Goal: Task Accomplishment & Management: Manage account settings

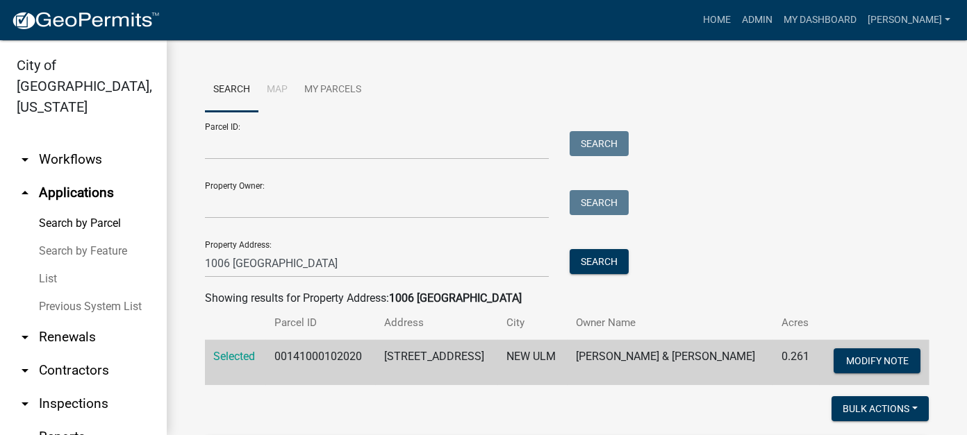
click at [46, 265] on link "List" at bounding box center [83, 279] width 167 height 28
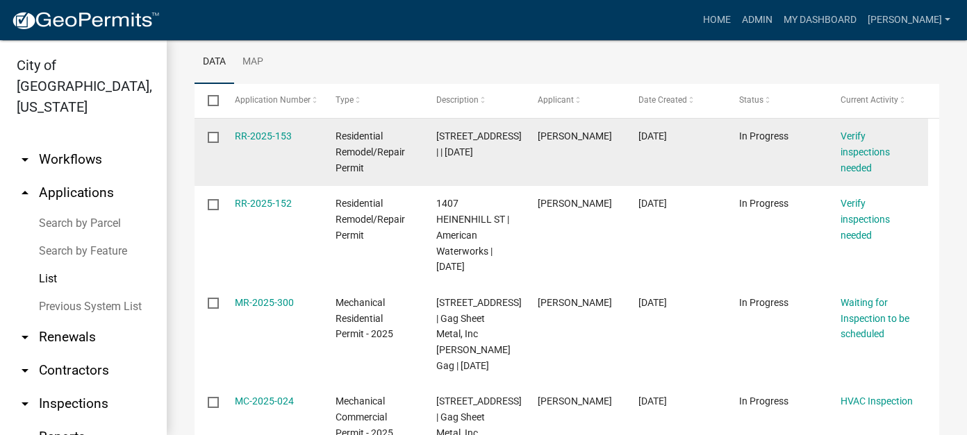
scroll to position [208, 0]
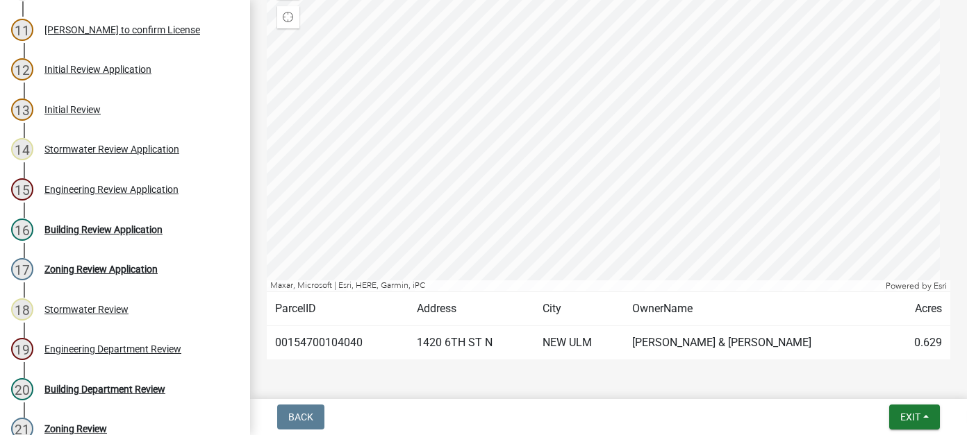
scroll to position [486, 0]
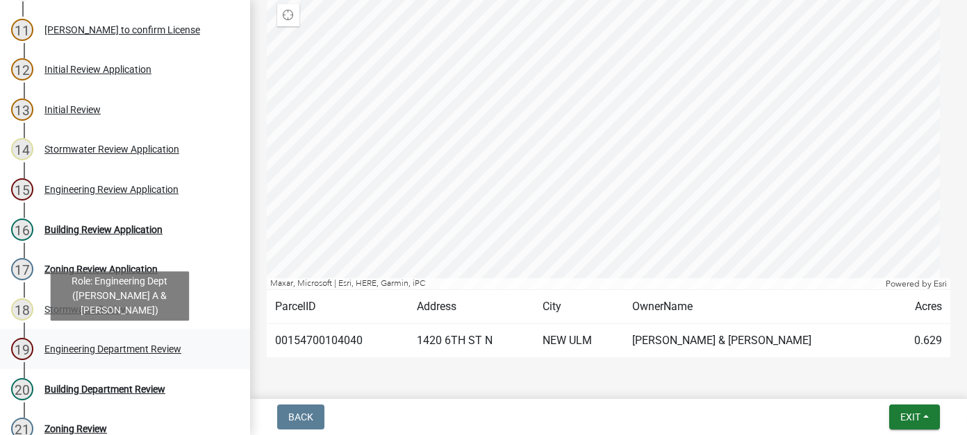
click at [131, 356] on div "19 Engineering Department Review" at bounding box center [119, 349] width 217 height 22
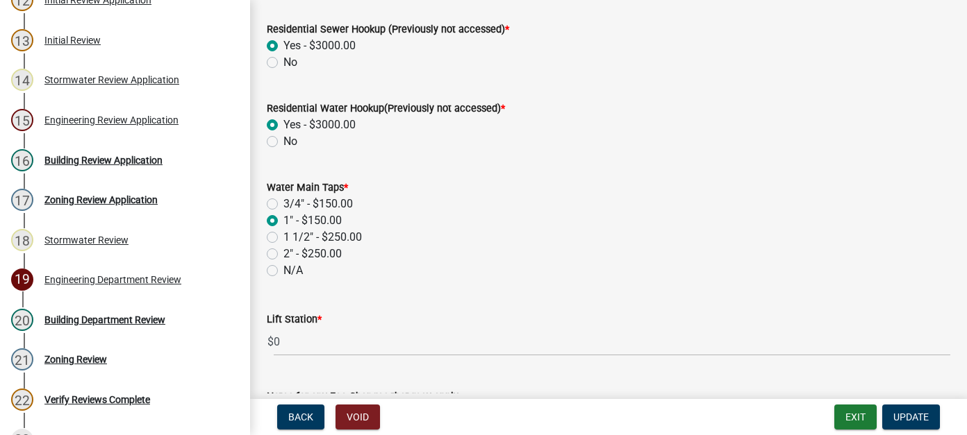
scroll to position [556, 0]
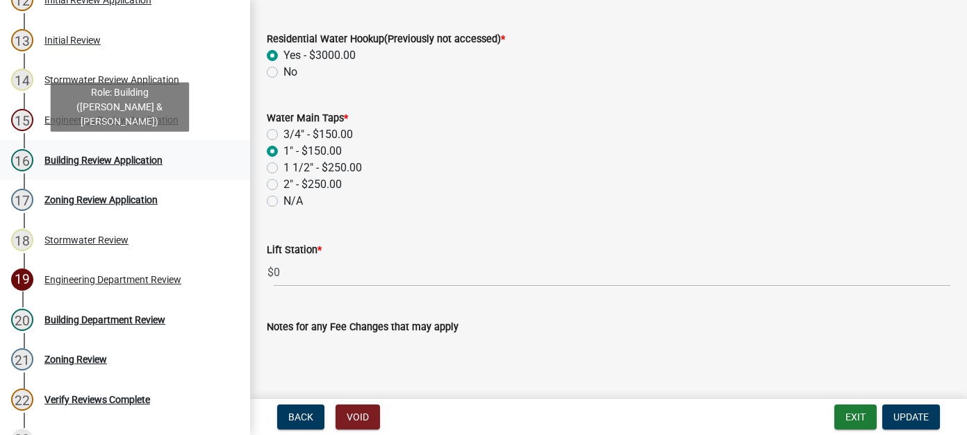
click at [87, 162] on div "Building Review Application" at bounding box center [103, 161] width 118 height 10
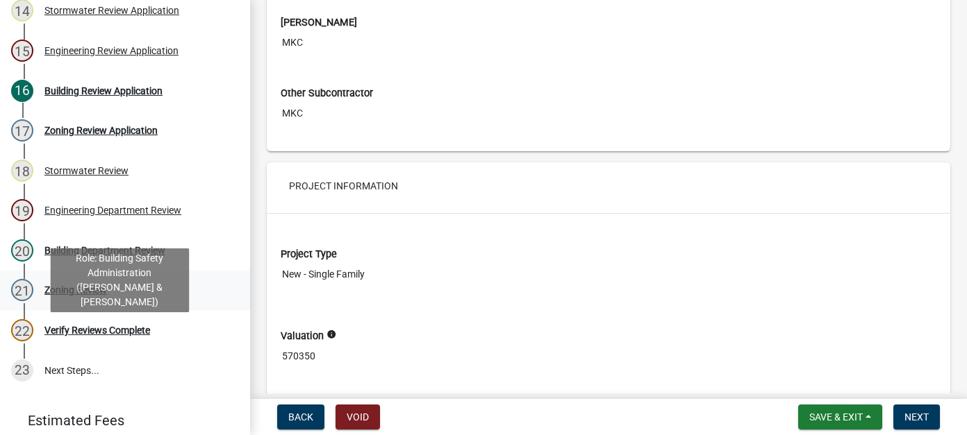
scroll to position [625, 0]
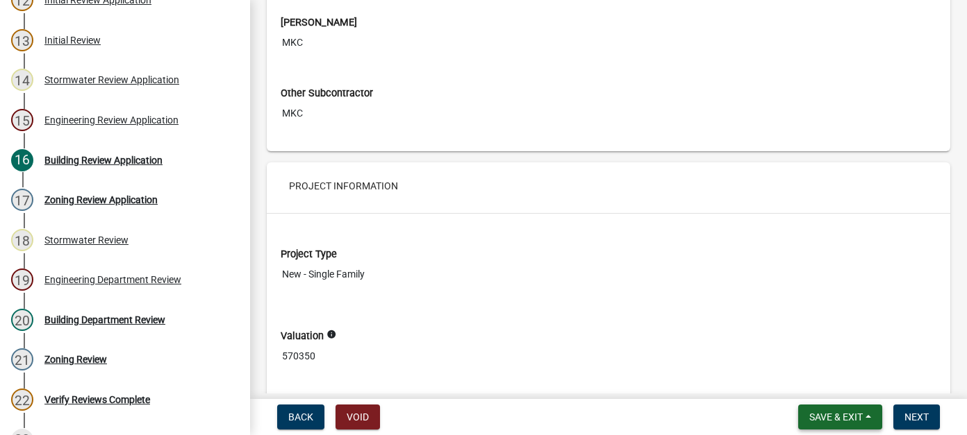
click at [853, 420] on span "Save & Exit" at bounding box center [835, 417] width 53 height 11
click at [857, 385] on button "Save & Exit" at bounding box center [826, 381] width 111 height 33
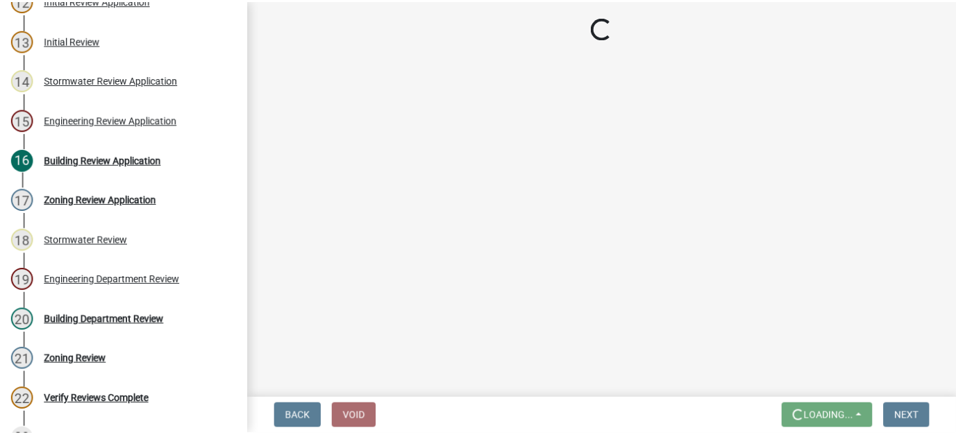
scroll to position [0, 0]
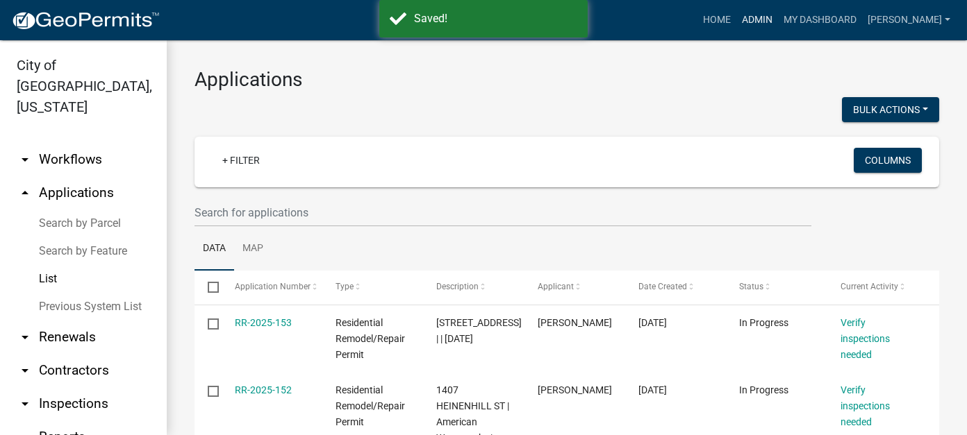
click at [778, 22] on link "Admin" at bounding box center [757, 20] width 42 height 26
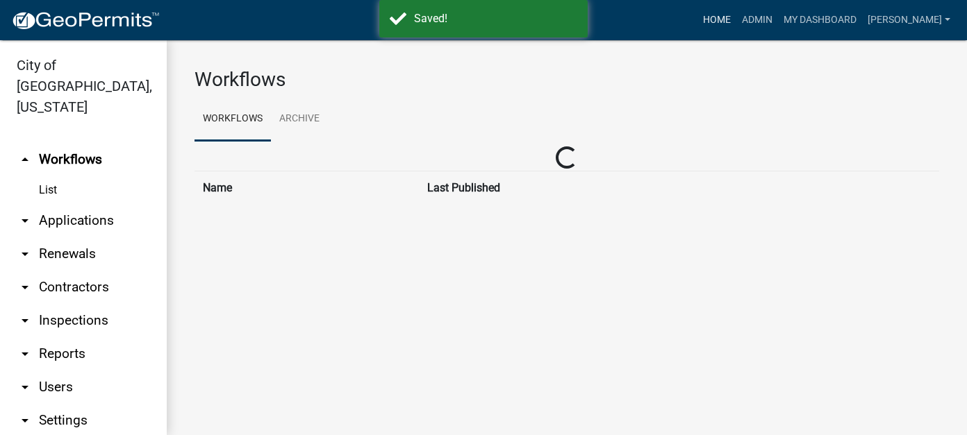
click at [736, 19] on link "Home" at bounding box center [716, 20] width 39 height 26
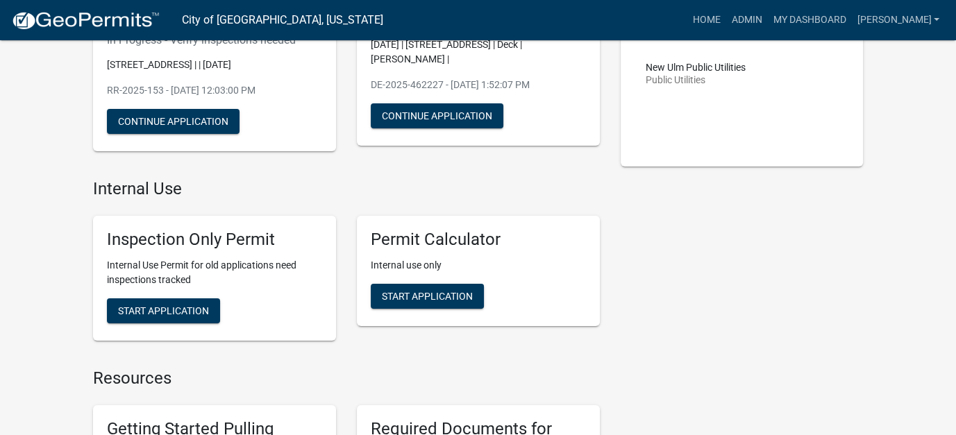
scroll to position [208, 0]
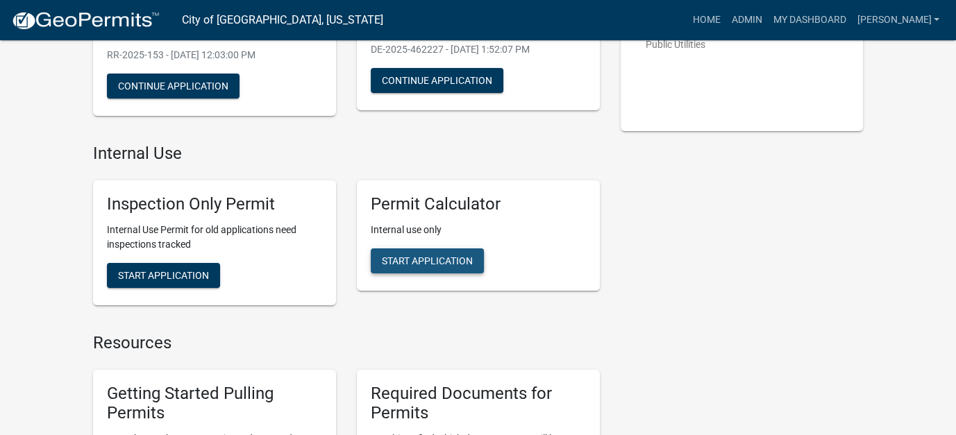
click at [437, 265] on span "Start Application" at bounding box center [427, 260] width 91 height 11
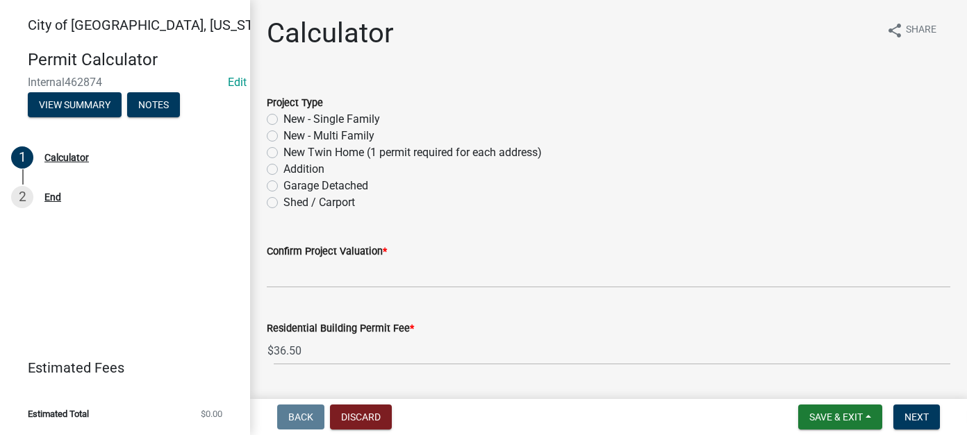
click at [283, 115] on label "New - Single Family" at bounding box center [331, 119] width 97 height 17
click at [283, 115] on input "New - Single Family" at bounding box center [287, 115] width 9 height 9
radio input "true"
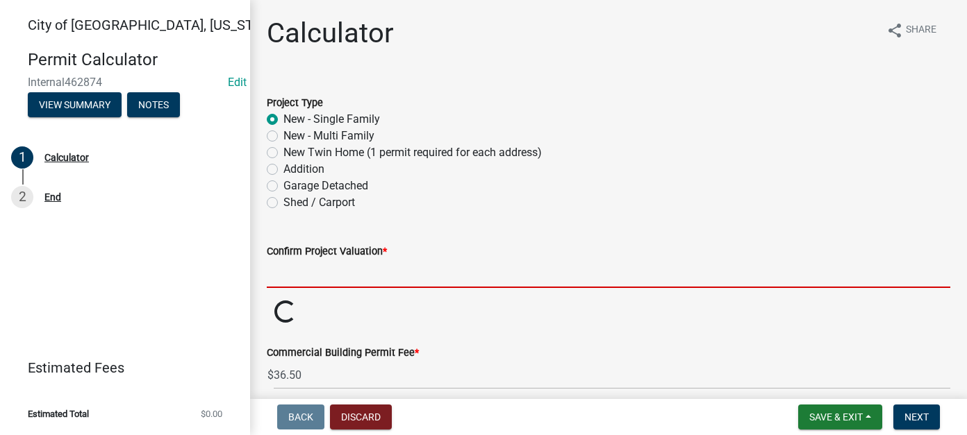
click at [322, 275] on input "text" at bounding box center [608, 274] width 683 height 28
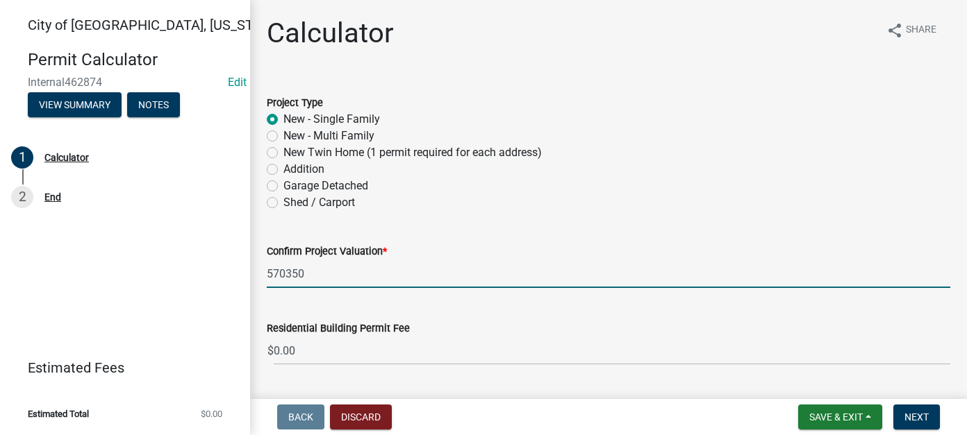
type input "570350"
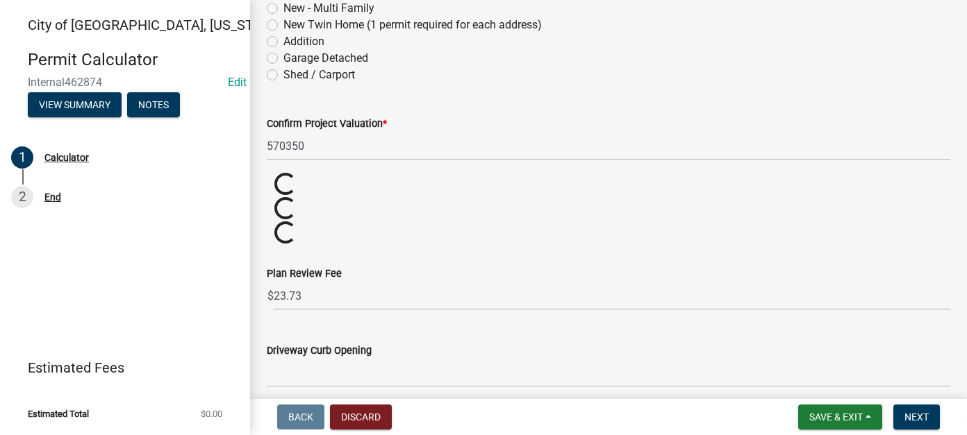
scroll to position [139, 0]
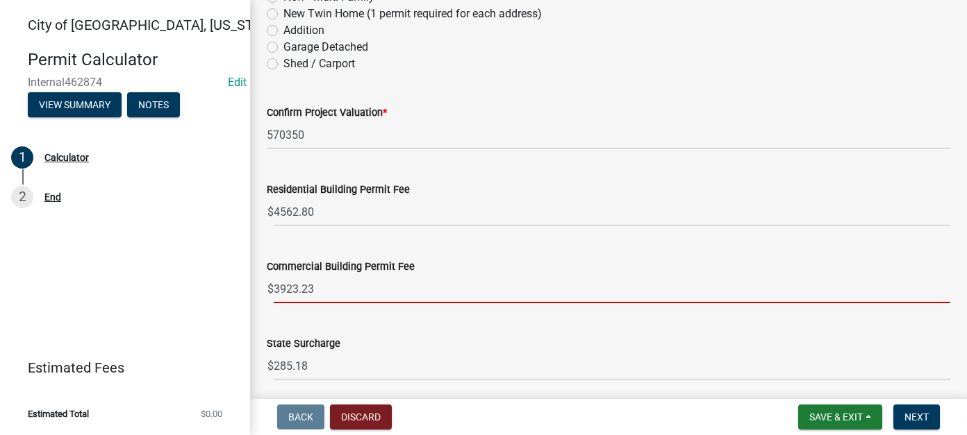
drag, startPoint x: 336, startPoint y: 290, endPoint x: 201, endPoint y: 283, distance: 135.6
click at [201, 283] on div "[GEOGRAPHIC_DATA], [US_STATE] Permit Calculator Internal462874 Edit View Summar…" at bounding box center [483, 217] width 967 height 435
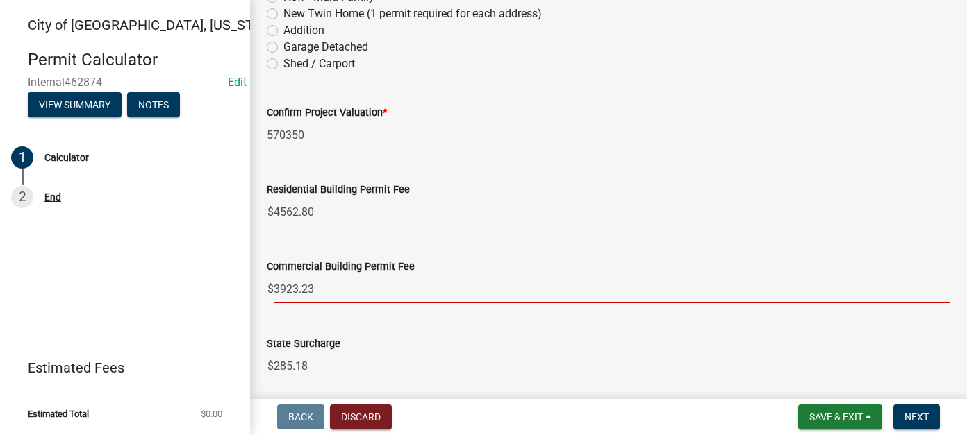
drag, startPoint x: 337, startPoint y: 290, endPoint x: 226, endPoint y: 274, distance: 111.6
click at [226, 274] on div "[GEOGRAPHIC_DATA], [US_STATE] Permit Calculator Internal462874 Edit View Summar…" at bounding box center [483, 217] width 967 height 435
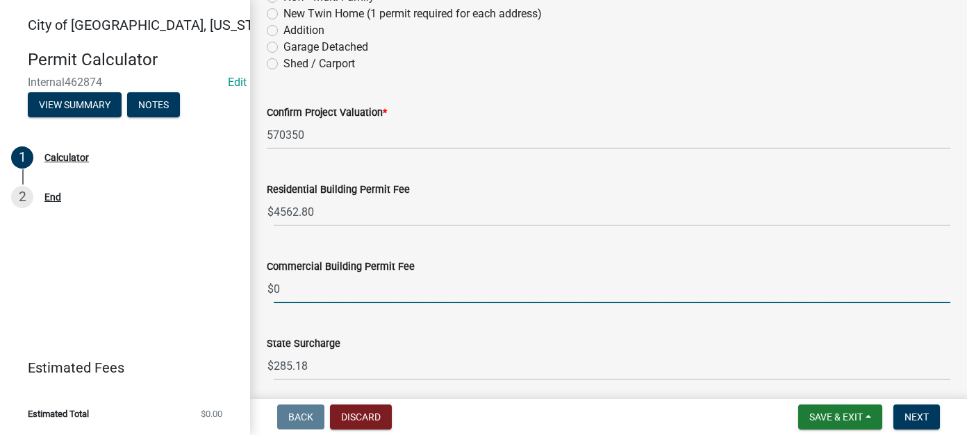
type input "0"
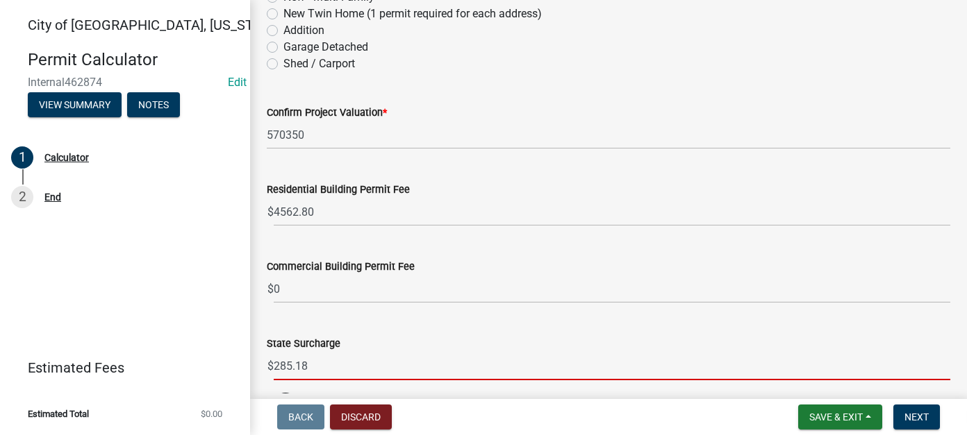
click at [314, 364] on input "285.18" at bounding box center [612, 366] width 676 height 28
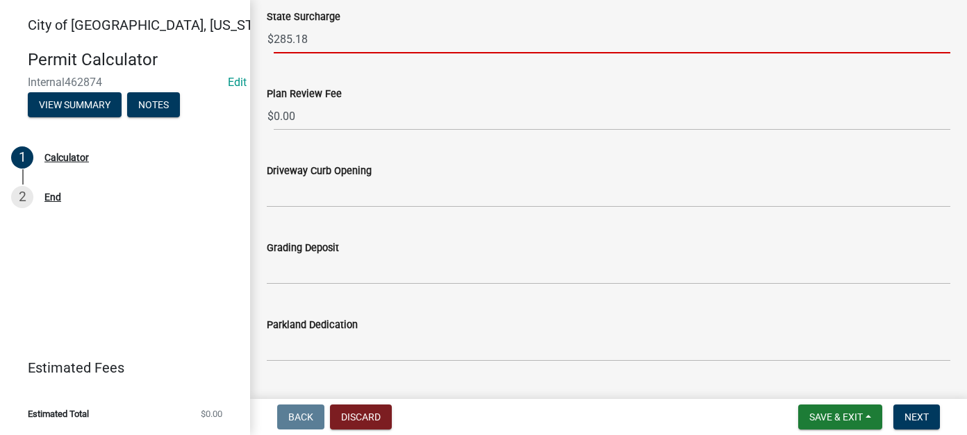
scroll to position [486, 0]
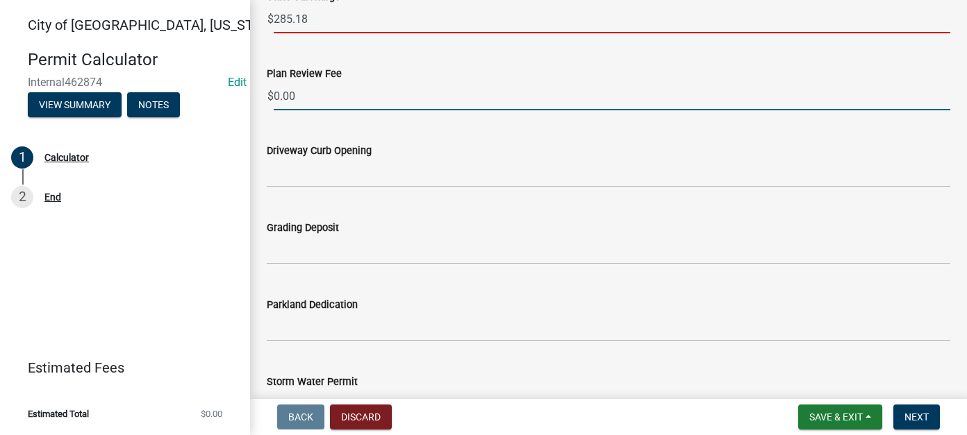
click at [303, 100] on input "0.00" at bounding box center [612, 96] width 676 height 28
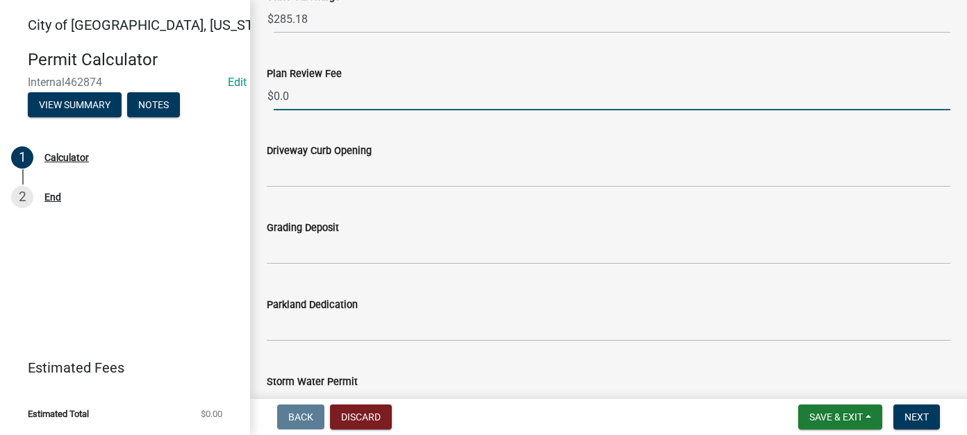
type input "0"
type input "100.00"
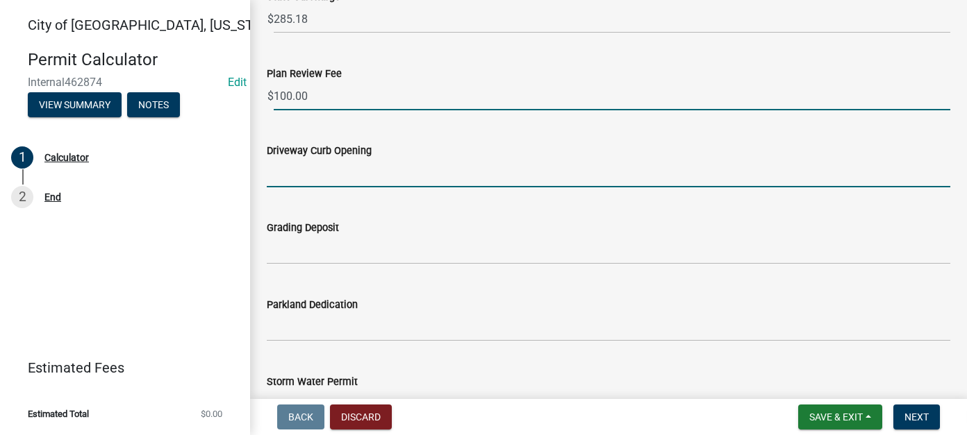
click at [308, 172] on input "text" at bounding box center [608, 173] width 683 height 28
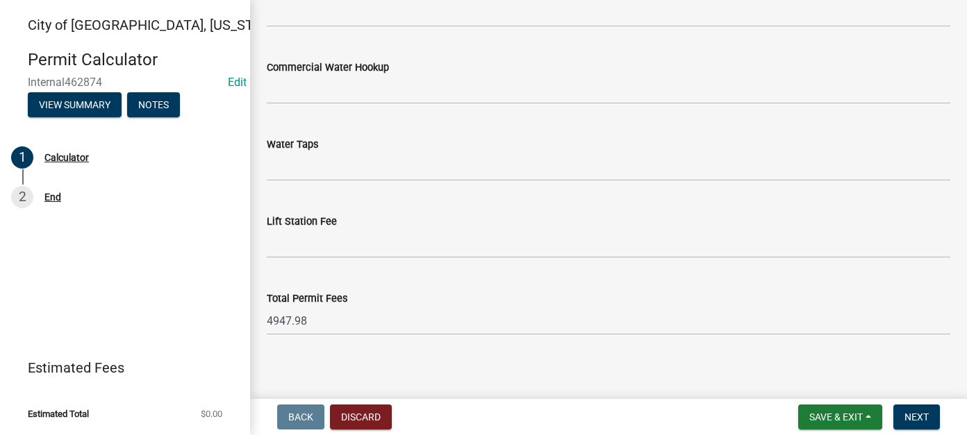
scroll to position [1040, 0]
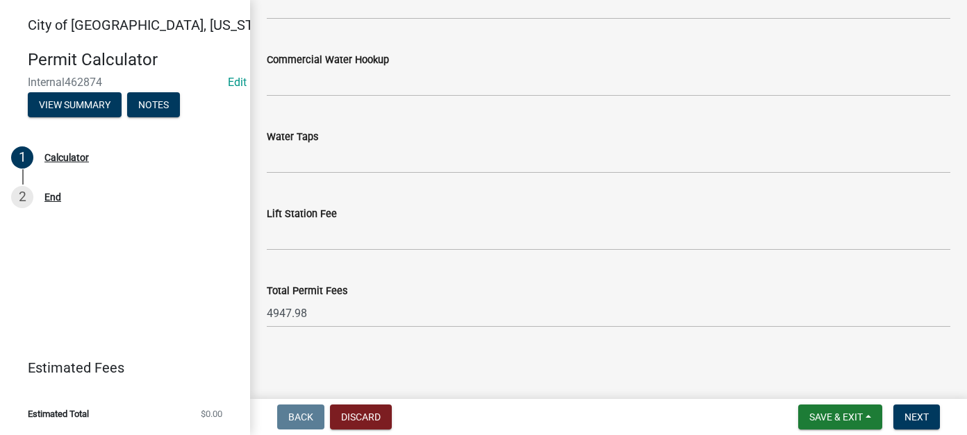
click at [313, 287] on label "Total Permit Fees" at bounding box center [307, 292] width 81 height 10
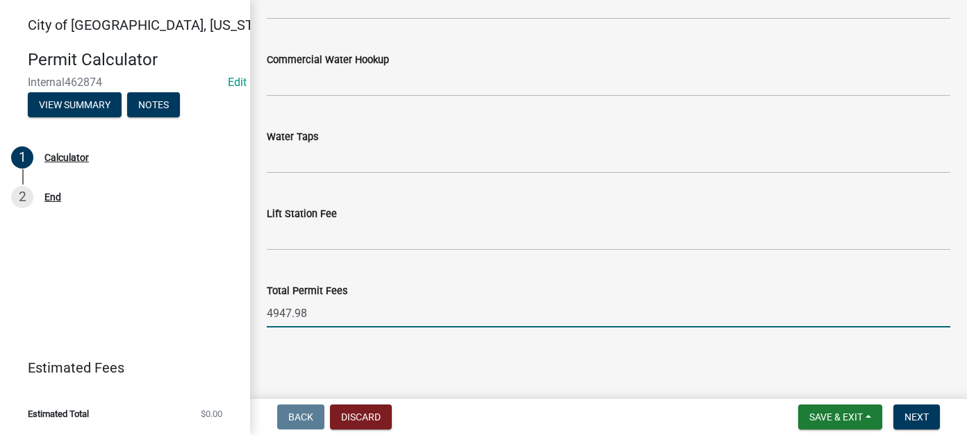
click at [313, 299] on input "4947.98" at bounding box center [608, 313] width 683 height 28
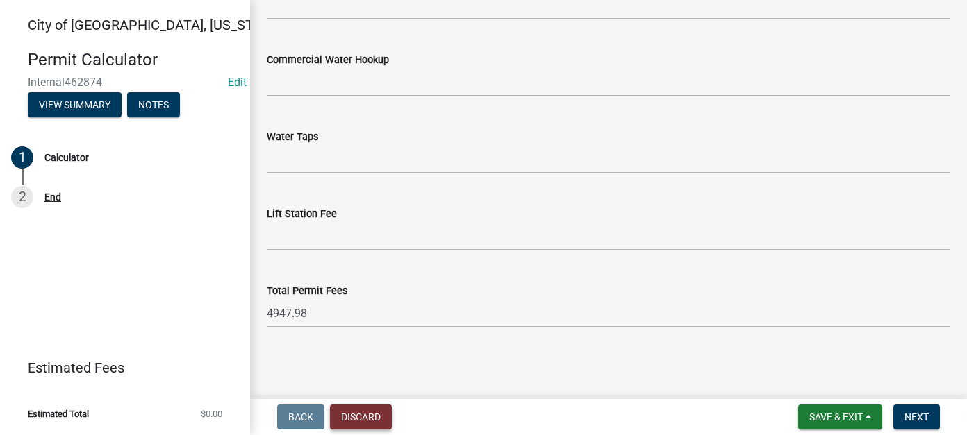
click at [377, 419] on button "Discard" at bounding box center [361, 417] width 62 height 25
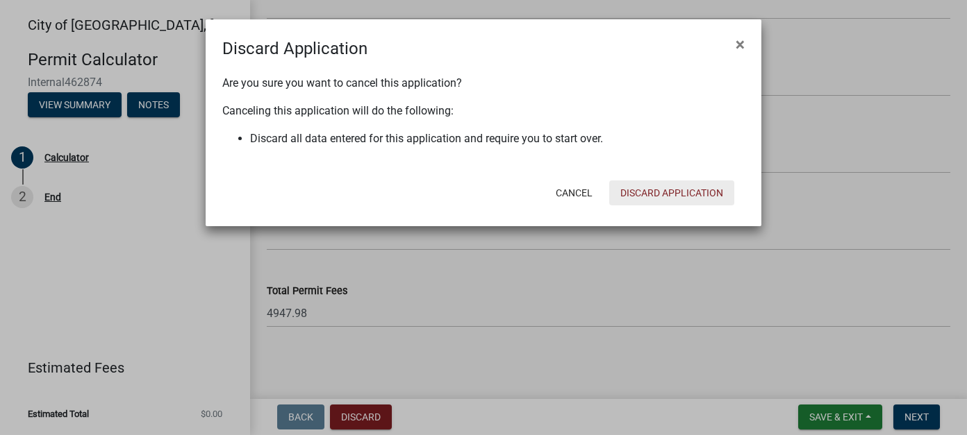
click at [670, 197] on button "Discard Application" at bounding box center [671, 193] width 125 height 25
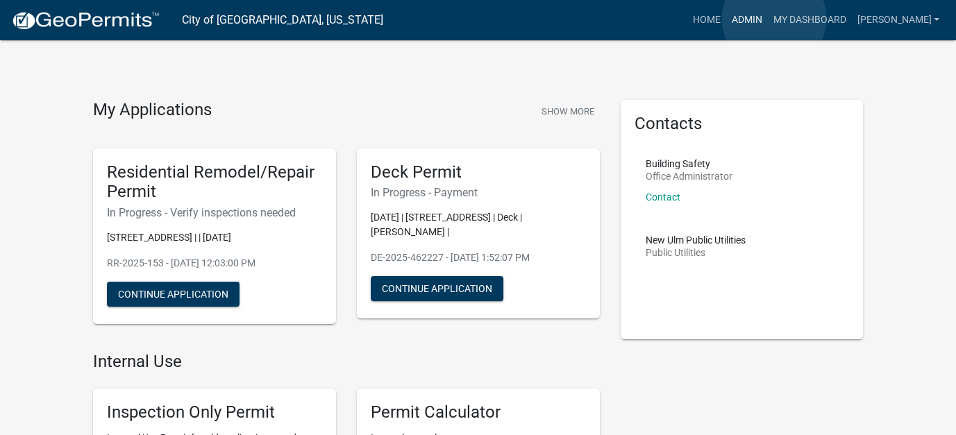
click at [767, 19] on link "Admin" at bounding box center [747, 20] width 42 height 26
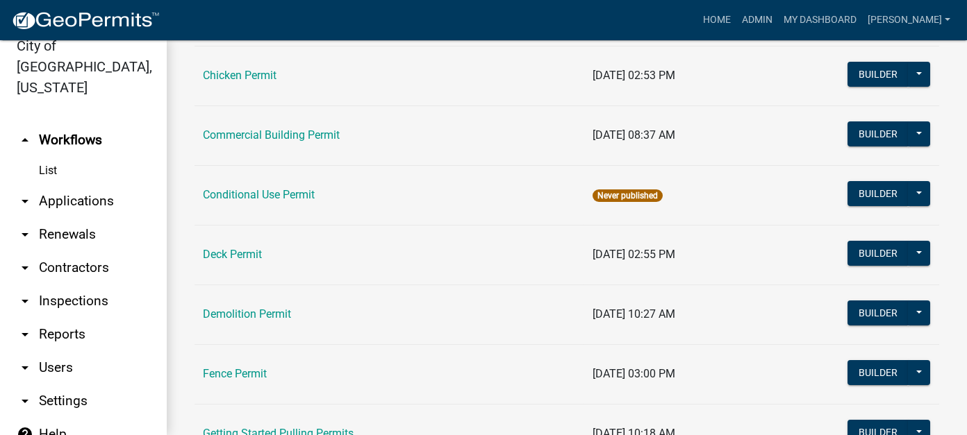
scroll to position [278, 0]
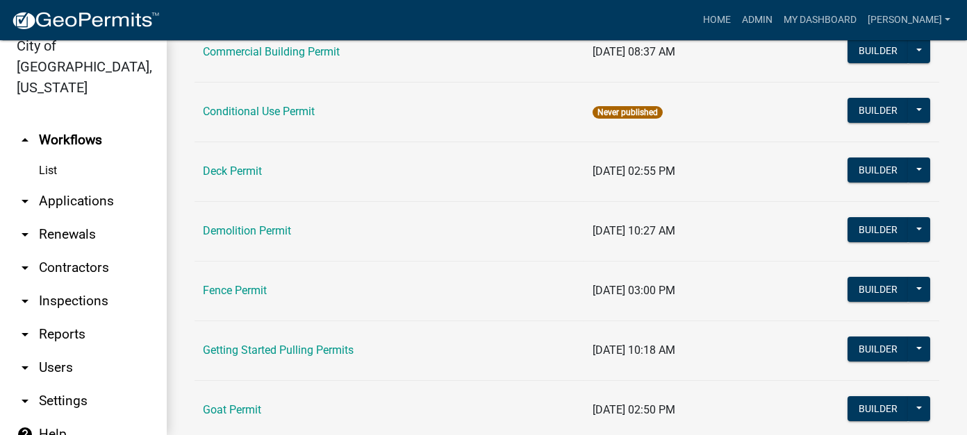
click at [62, 185] on link "arrow_drop_down Applications" at bounding box center [83, 201] width 167 height 33
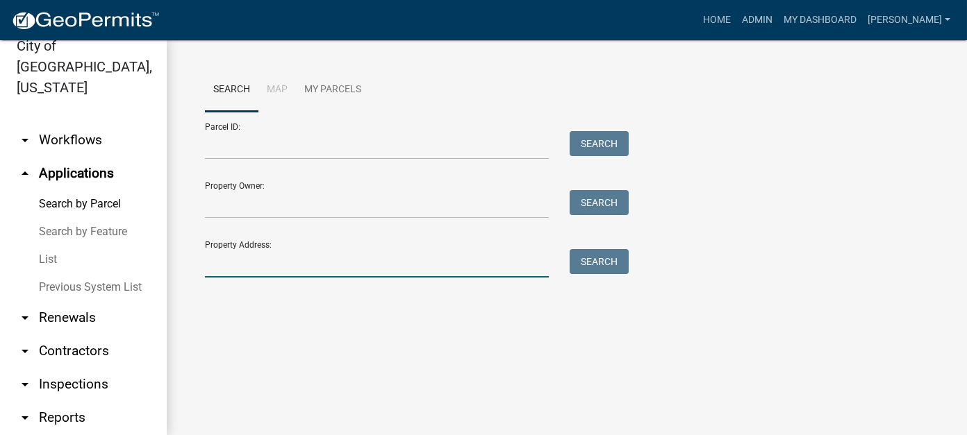
click at [267, 263] on input "Property Address:" at bounding box center [377, 263] width 344 height 28
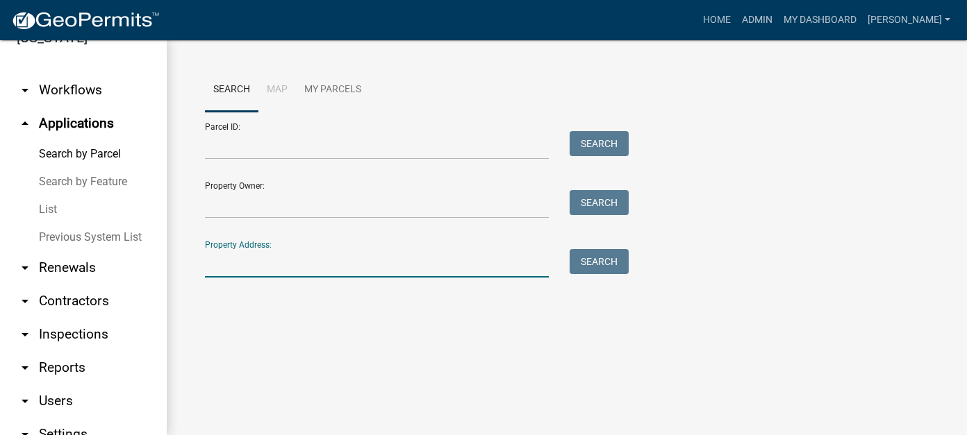
scroll to position [89, 0]
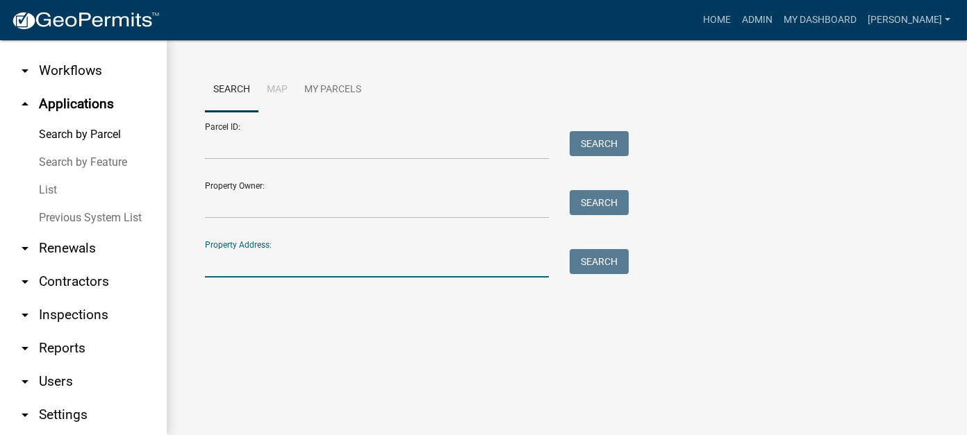
click at [50, 176] on link "List" at bounding box center [83, 190] width 167 height 28
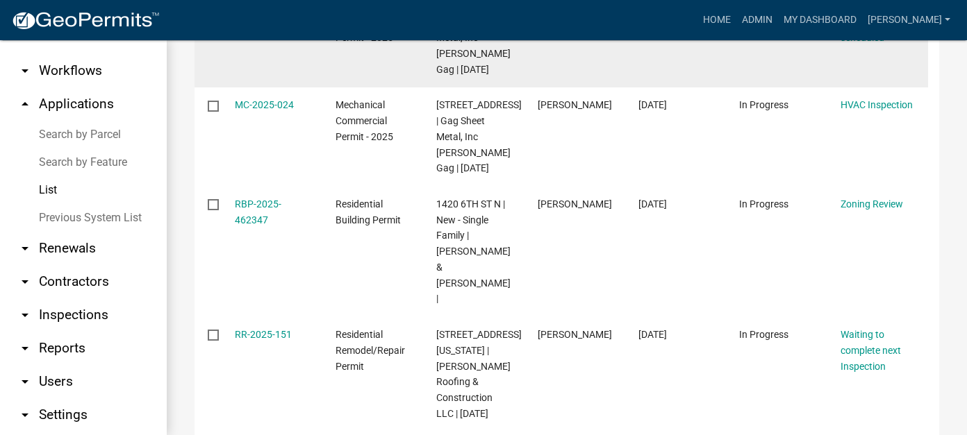
scroll to position [486, 0]
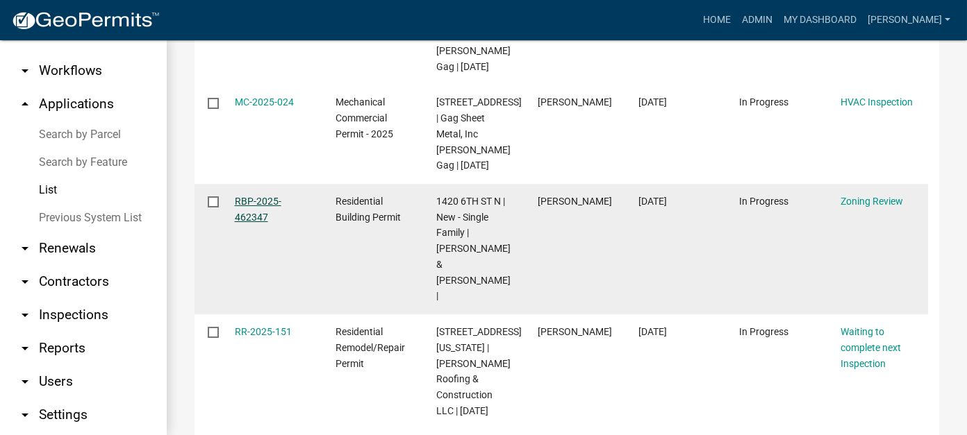
click at [263, 223] on link "RBP-2025-462347" at bounding box center [258, 209] width 47 height 27
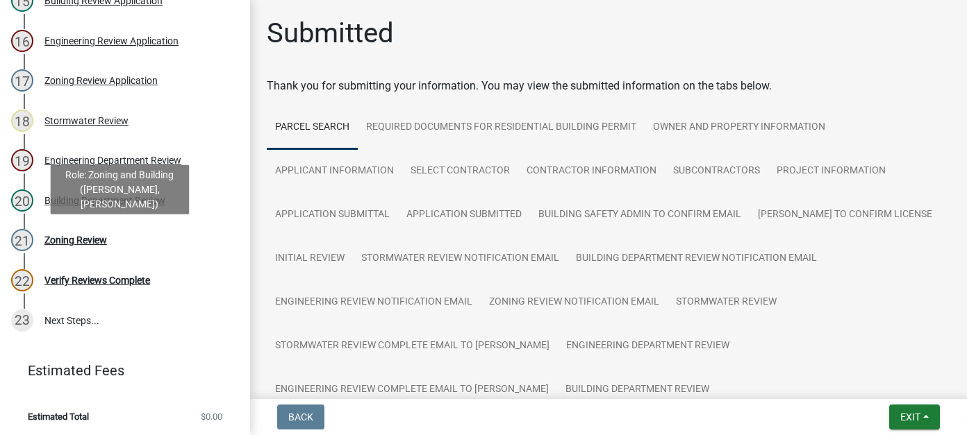
scroll to position [746, 0]
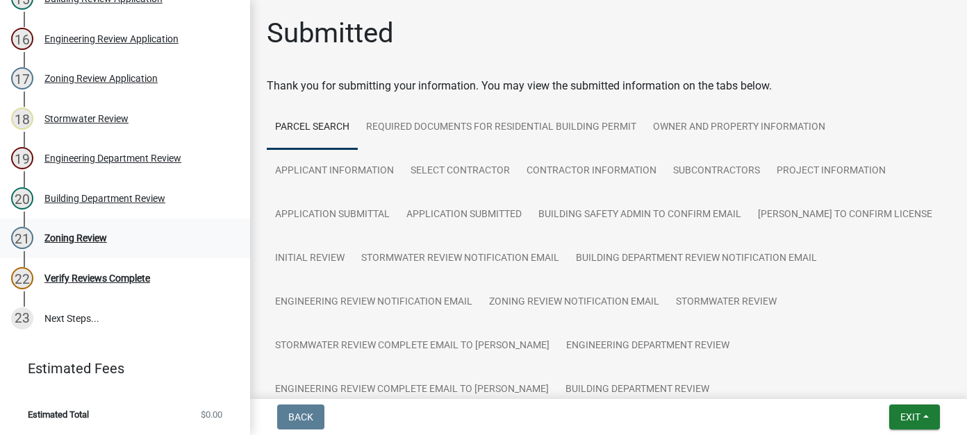
click at [95, 247] on div "21 Zoning Review" at bounding box center [119, 238] width 217 height 22
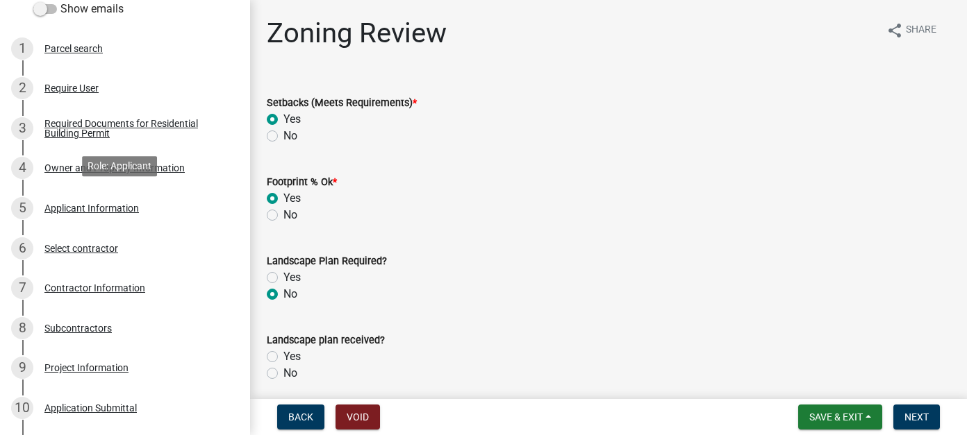
scroll to position [52, 0]
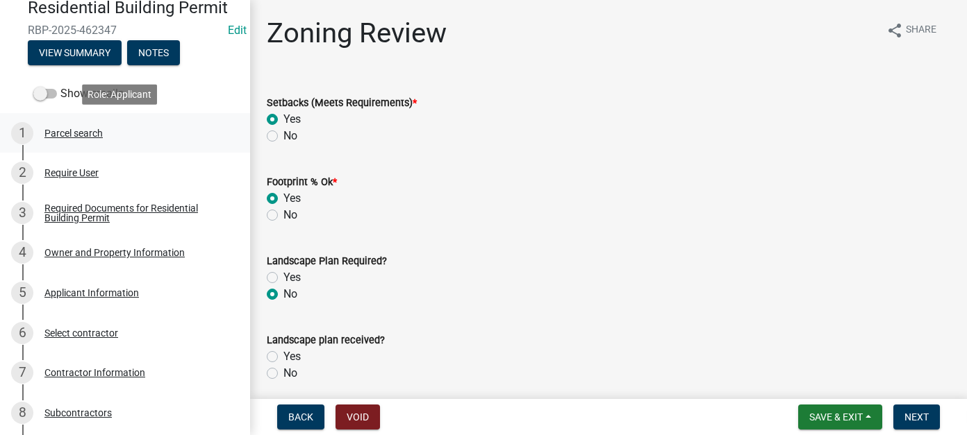
click at [65, 140] on div "1 Parcel search" at bounding box center [119, 133] width 217 height 22
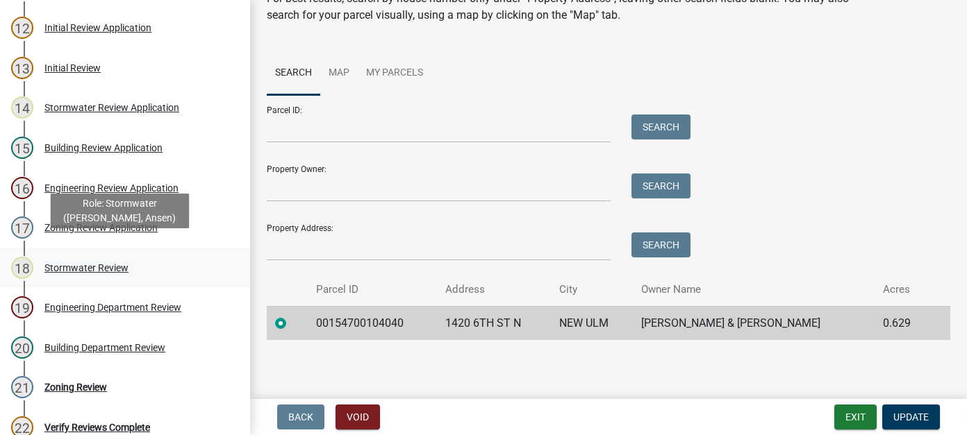
scroll to position [608, 0]
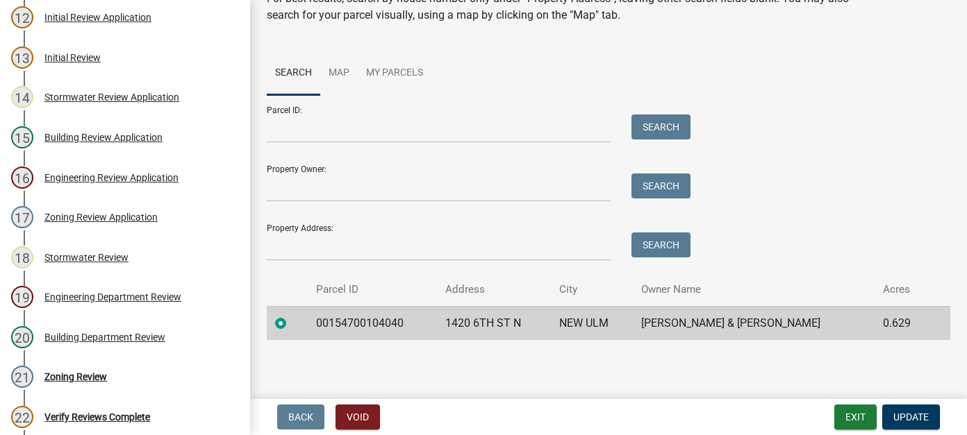
click at [74, 378] on div "Zoning Review" at bounding box center [75, 377] width 62 height 10
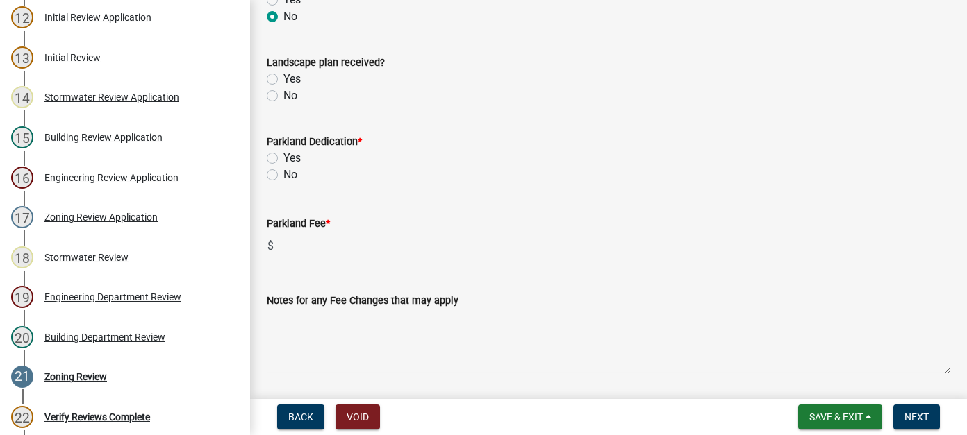
scroll to position [417, 0]
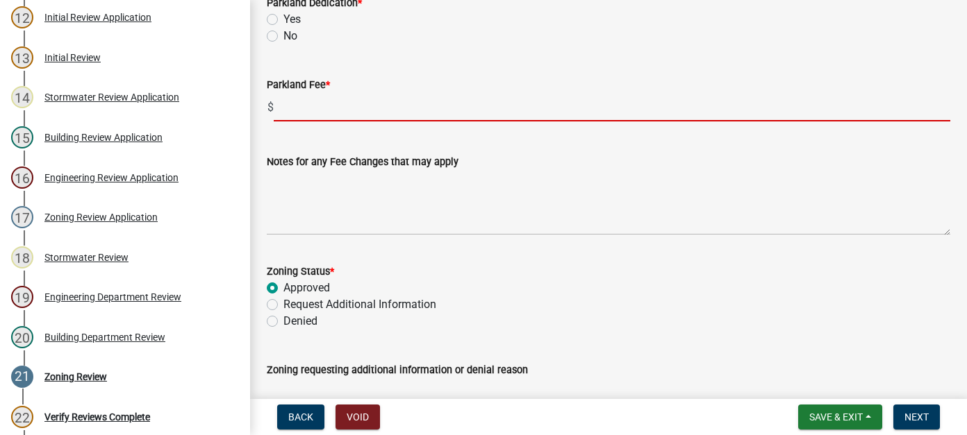
click at [328, 109] on input "text" at bounding box center [612, 107] width 676 height 28
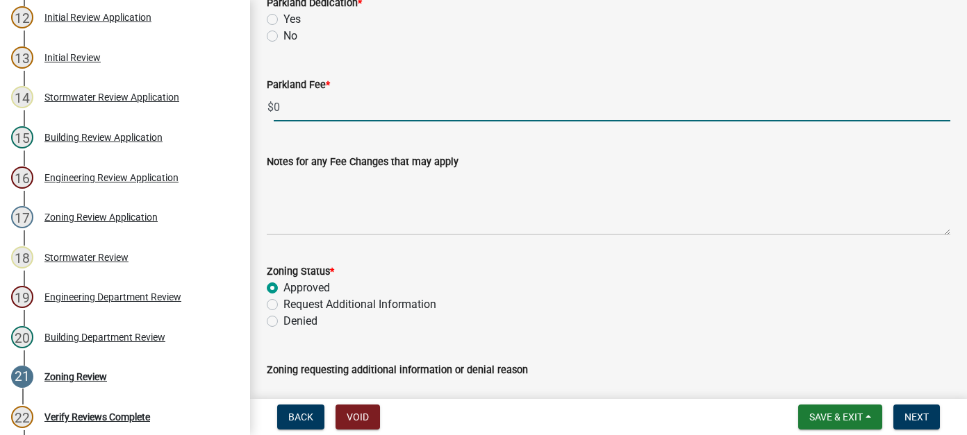
type input "0"
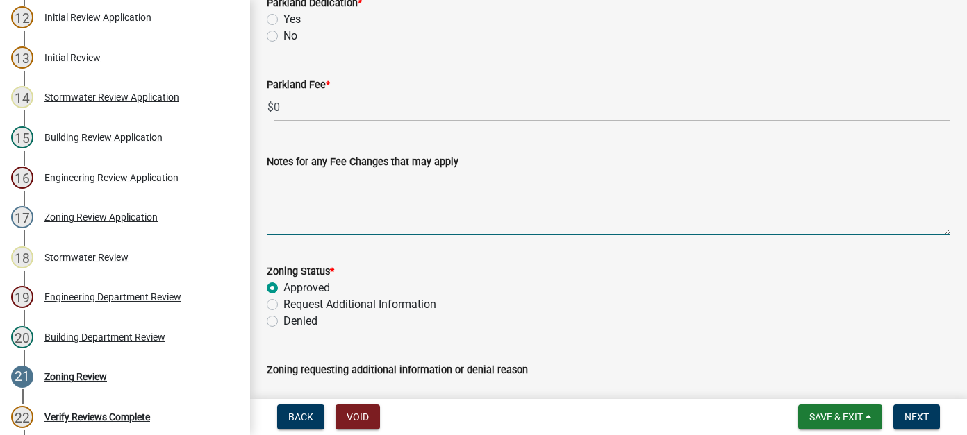
click at [331, 192] on textarea "Notes for any Fee Changes that may apply" at bounding box center [608, 202] width 683 height 65
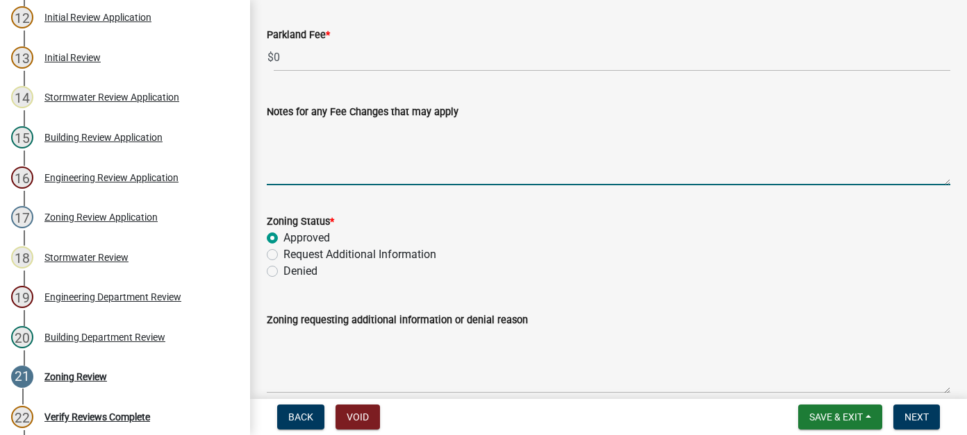
scroll to position [531, 0]
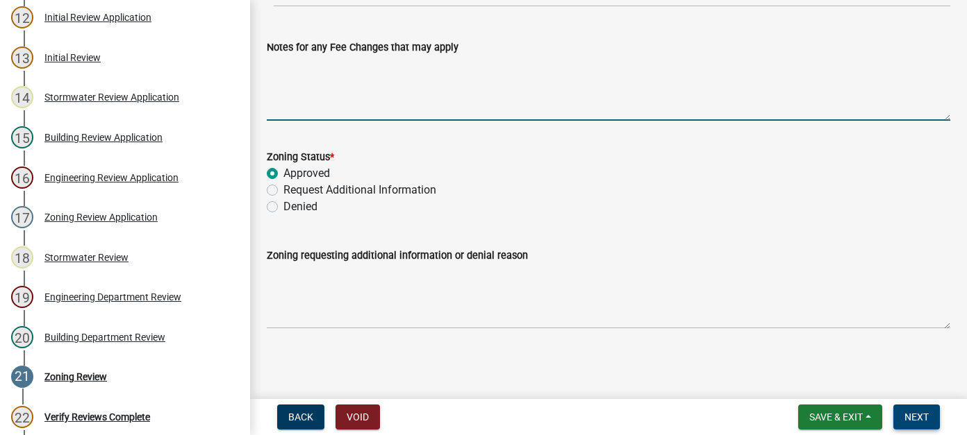
click at [922, 418] on span "Next" at bounding box center [916, 417] width 24 height 11
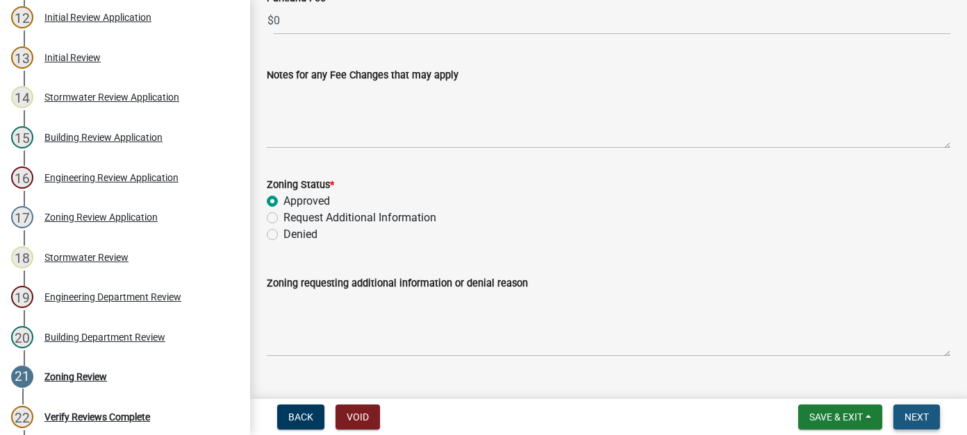
scroll to position [559, 0]
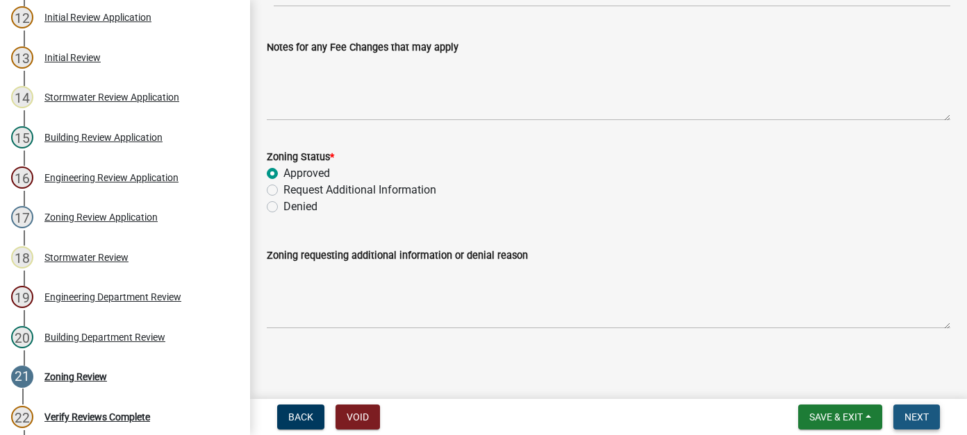
click at [914, 412] on span "Next" at bounding box center [916, 417] width 24 height 11
click at [658, 353] on main "Zoning Review share Share Setbacks (Meets Requirements) * Yes No Footprint % Ok…" at bounding box center [608, 197] width 717 height 394
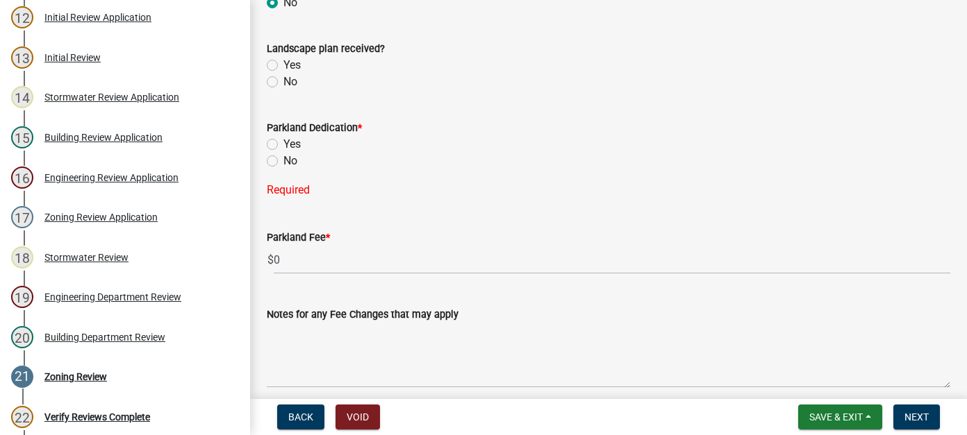
scroll to position [281, 0]
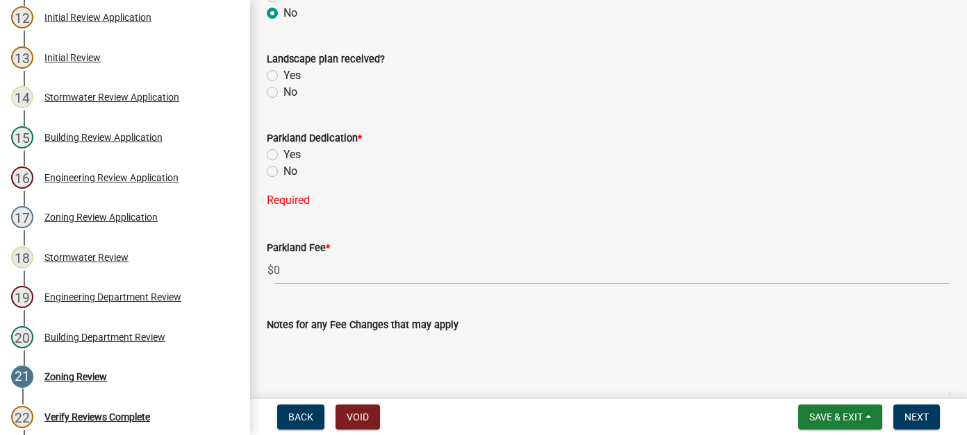
click at [283, 169] on label "No" at bounding box center [290, 171] width 14 height 17
click at [283, 169] on input "No" at bounding box center [287, 167] width 9 height 9
radio input "true"
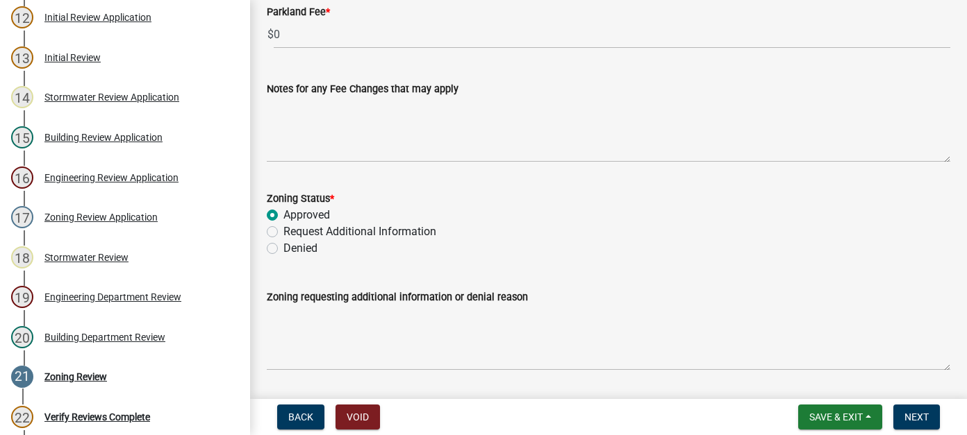
scroll to position [531, 0]
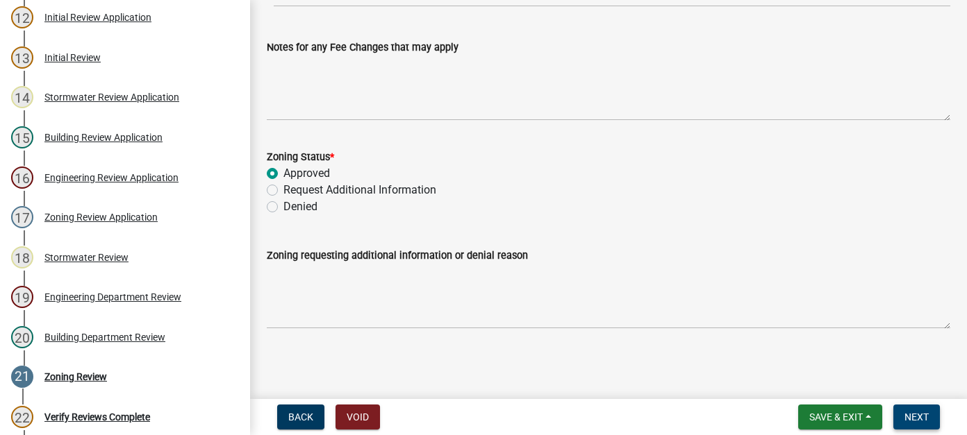
click at [919, 412] on span "Next" at bounding box center [916, 417] width 24 height 11
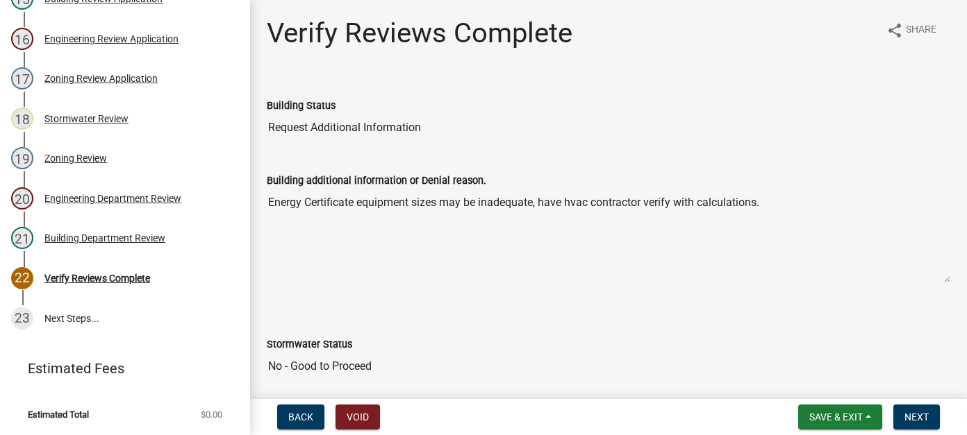
scroll to position [340, 0]
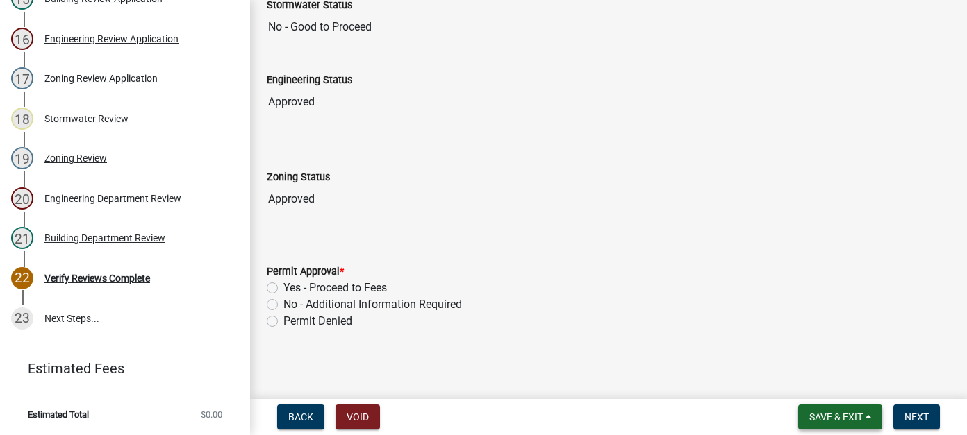
click at [858, 423] on button "Save & Exit" at bounding box center [840, 417] width 84 height 25
click at [846, 387] on button "Save & Exit" at bounding box center [826, 381] width 111 height 33
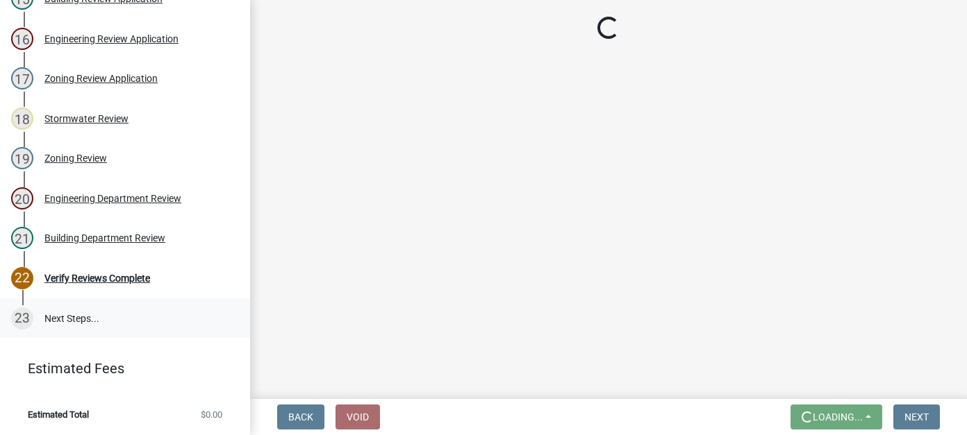
scroll to position [423, 0]
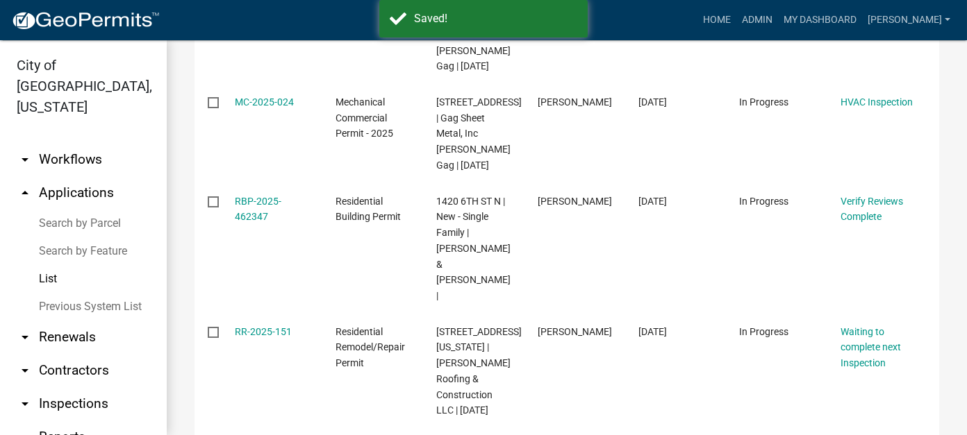
scroll to position [556, 0]
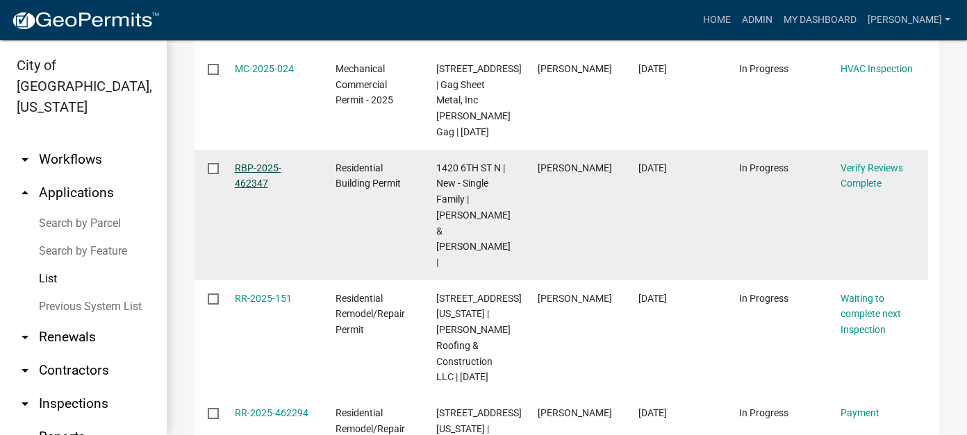
click at [237, 190] on link "RBP-2025-462347" at bounding box center [258, 175] width 47 height 27
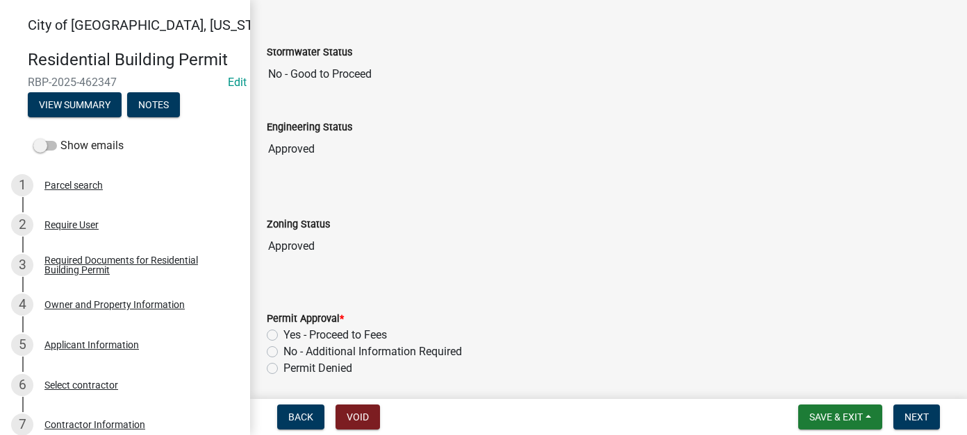
scroll to position [340, 0]
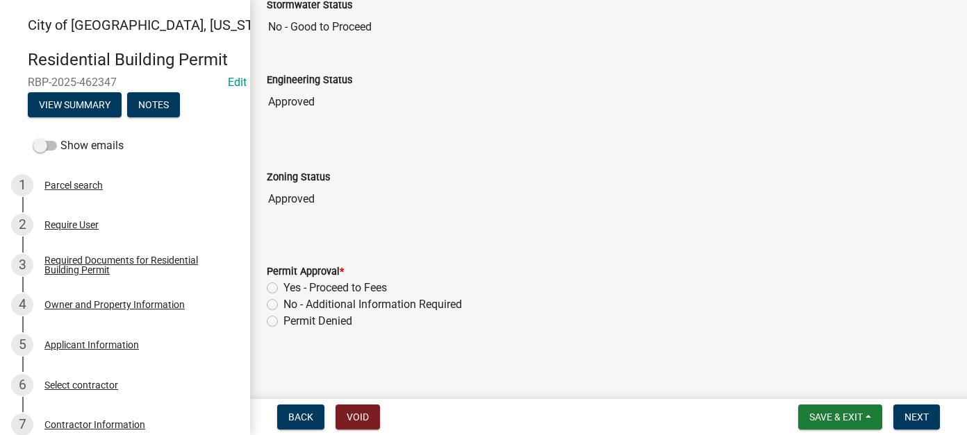
click at [283, 301] on label "No - Additional Information Required" at bounding box center [372, 305] width 178 height 17
click at [283, 301] on input "No - Additional Information Required" at bounding box center [287, 301] width 9 height 9
radio input "true"
click at [920, 415] on span "Next" at bounding box center [916, 417] width 24 height 11
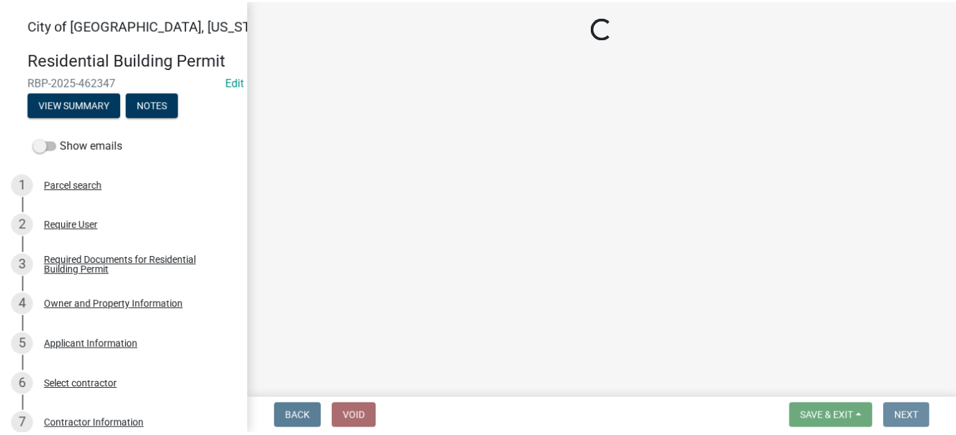
scroll to position [0, 0]
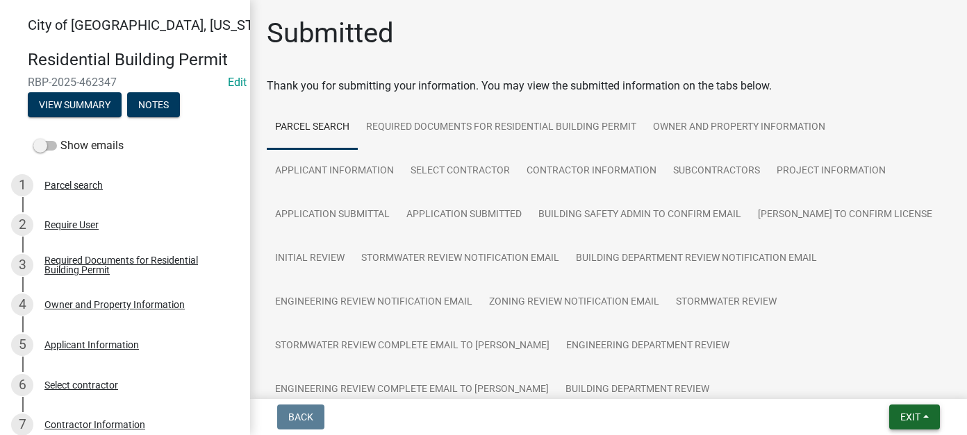
click at [923, 413] on button "Exit" at bounding box center [914, 417] width 51 height 25
click at [872, 376] on button "Save & Exit" at bounding box center [883, 381] width 111 height 33
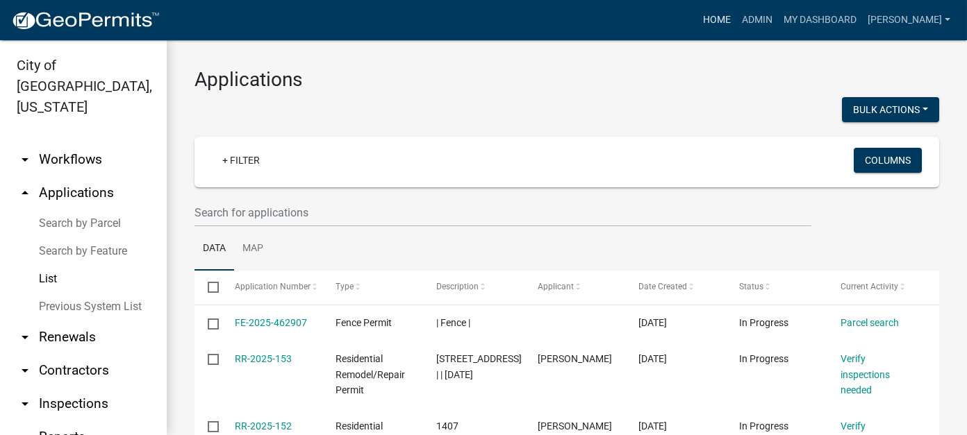
click at [736, 18] on link "Home" at bounding box center [716, 20] width 39 height 26
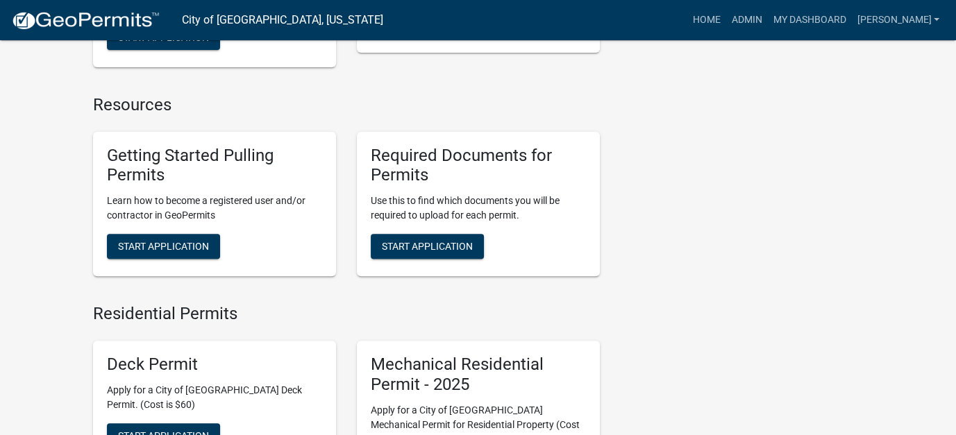
scroll to position [556, 0]
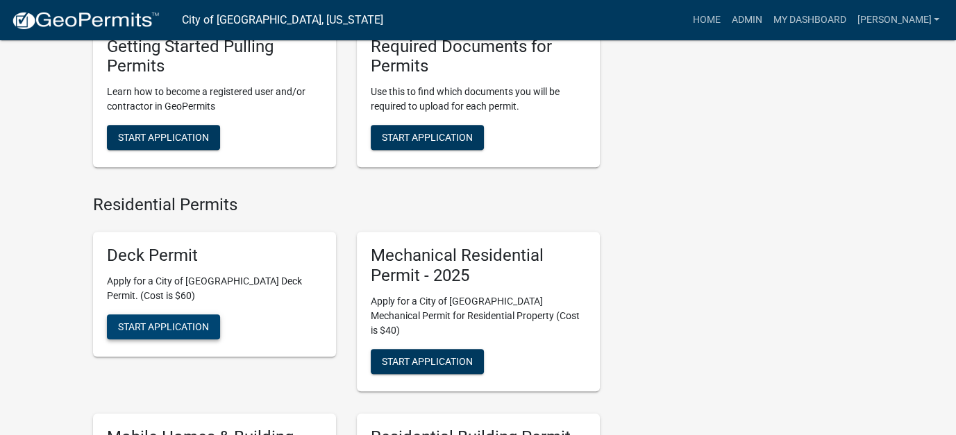
click at [183, 328] on span "Start Application" at bounding box center [163, 326] width 91 height 11
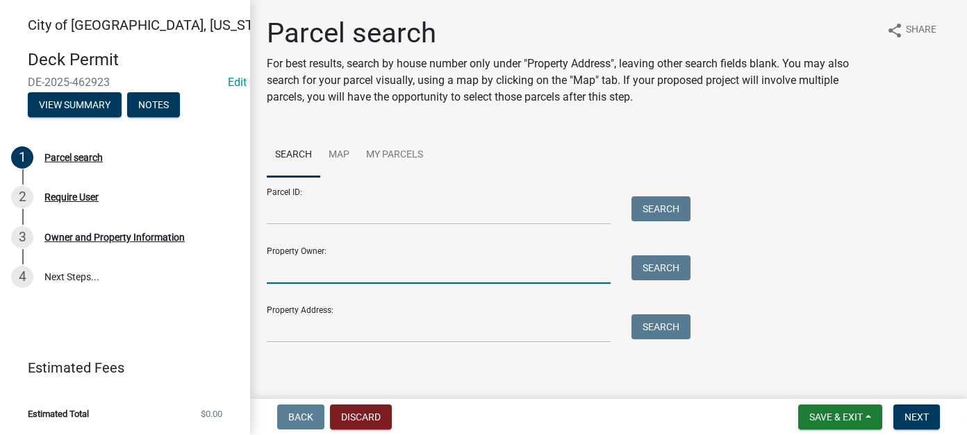
click at [304, 272] on input "Property Owner:" at bounding box center [439, 270] width 344 height 28
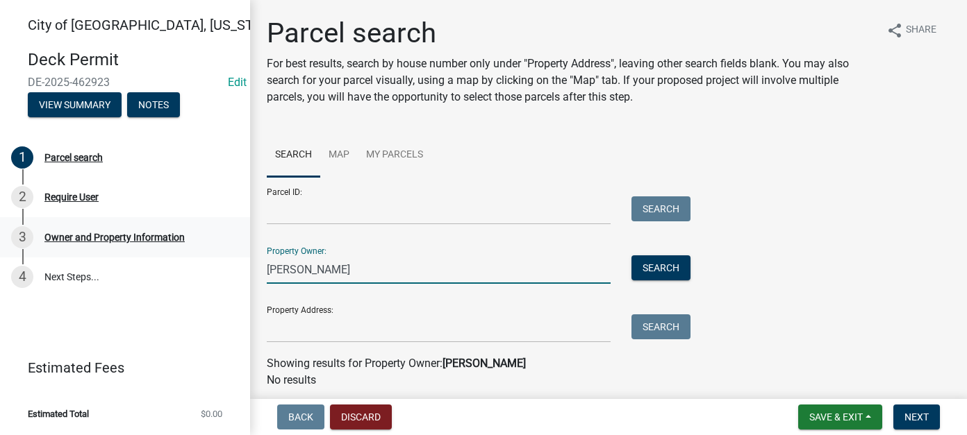
drag, startPoint x: 297, startPoint y: 270, endPoint x: 215, endPoint y: 256, distance: 83.8
click at [215, 256] on div "[GEOGRAPHIC_DATA], [US_STATE] Deck Permit DE-2025-462923 Edit View Summary Note…" at bounding box center [483, 217] width 967 height 435
type input "[PERSON_NAME]"
click at [683, 259] on button "Search" at bounding box center [660, 268] width 59 height 25
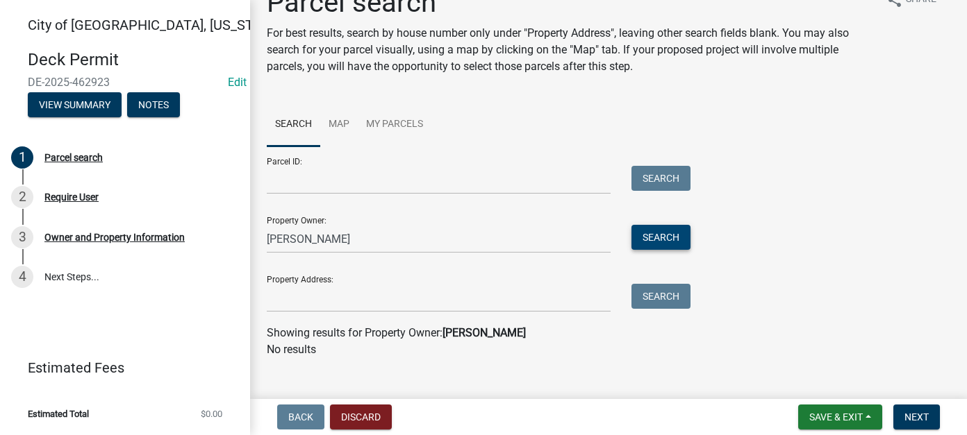
scroll to position [49, 0]
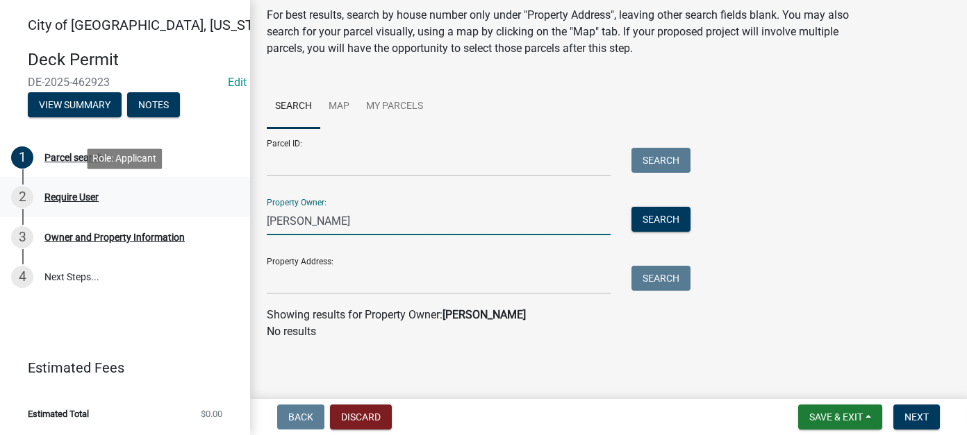
drag, startPoint x: 312, startPoint y: 223, endPoint x: 232, endPoint y: 216, distance: 80.8
click at [232, 216] on div "[GEOGRAPHIC_DATA], [US_STATE] Deck Permit DE-2025-462923 Edit View Summary Note…" at bounding box center [483, 217] width 967 height 435
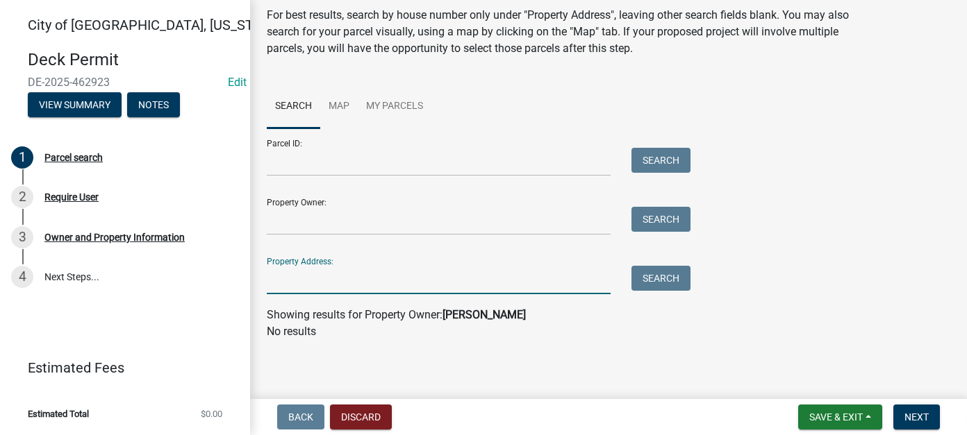
click at [350, 281] on input "Property Address:" at bounding box center [439, 280] width 344 height 28
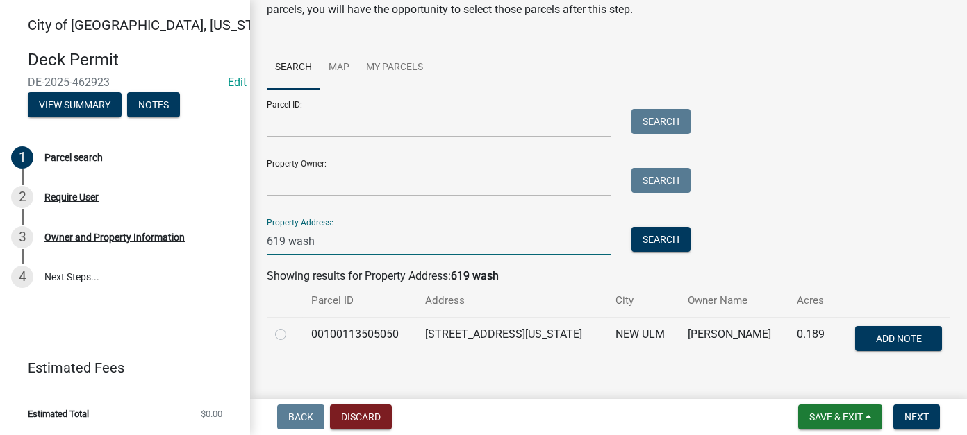
scroll to position [110, 0]
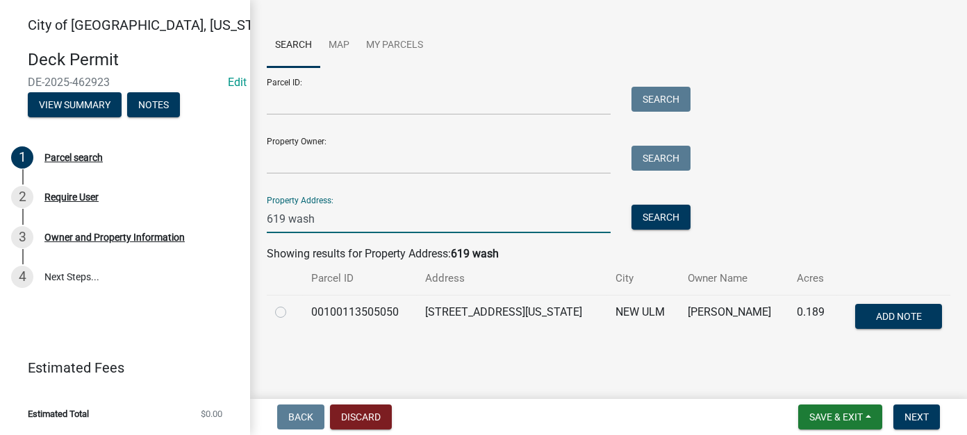
type input "619 wash"
click at [375, 414] on button "Discard" at bounding box center [361, 417] width 62 height 25
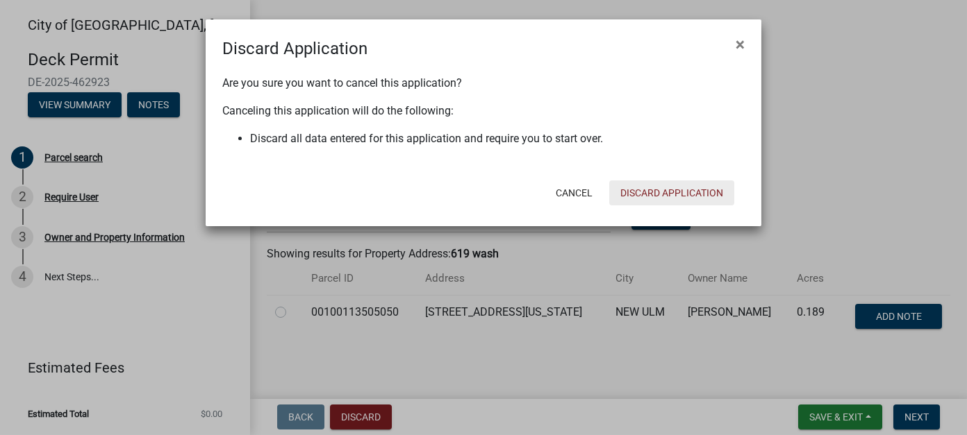
click at [641, 184] on button "Discard Application" at bounding box center [671, 193] width 125 height 25
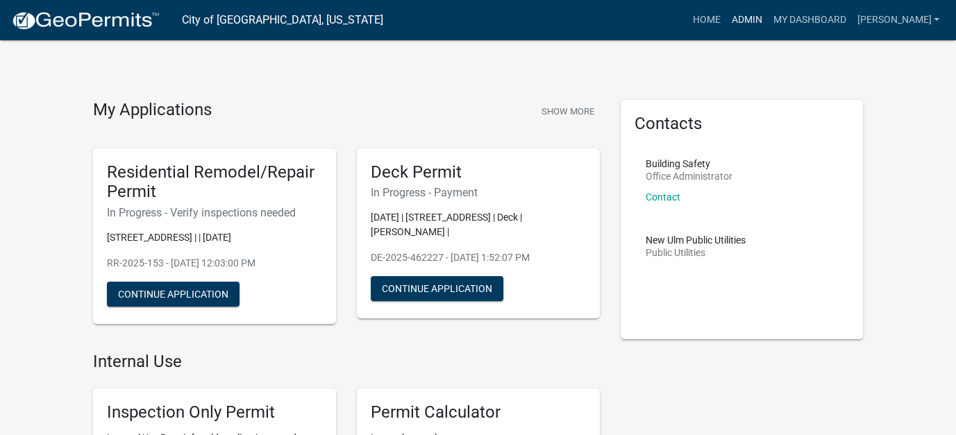
click at [767, 19] on link "Admin" at bounding box center [747, 20] width 42 height 26
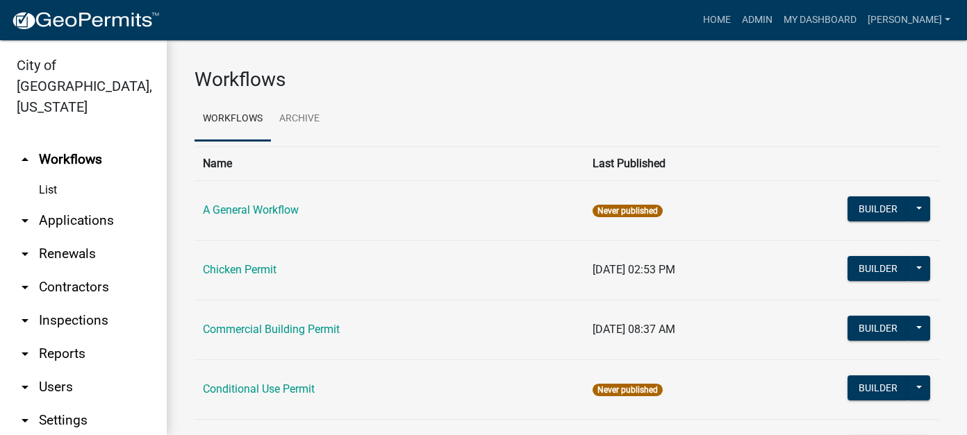
click at [65, 204] on link "arrow_drop_down Applications" at bounding box center [83, 220] width 167 height 33
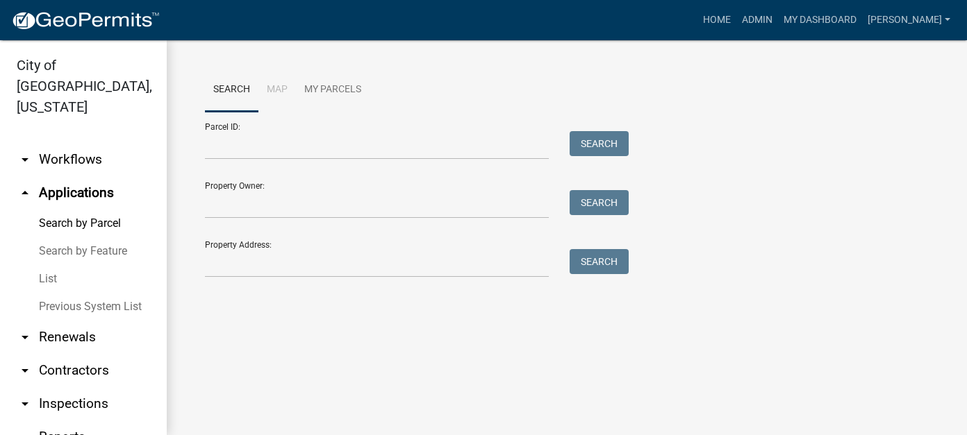
click at [56, 265] on link "List" at bounding box center [83, 279] width 167 height 28
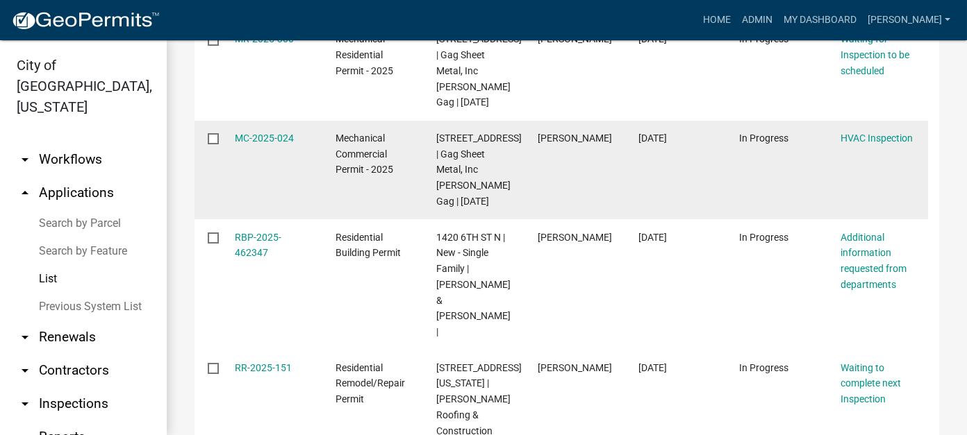
scroll to position [843, 0]
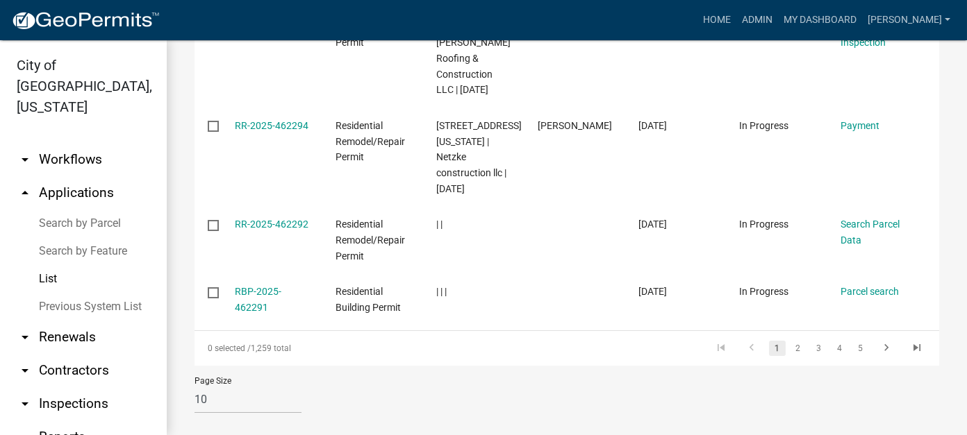
click at [787, 337] on li "2" at bounding box center [797, 349] width 21 height 24
click at [790, 341] on link "2" at bounding box center [798, 348] width 17 height 15
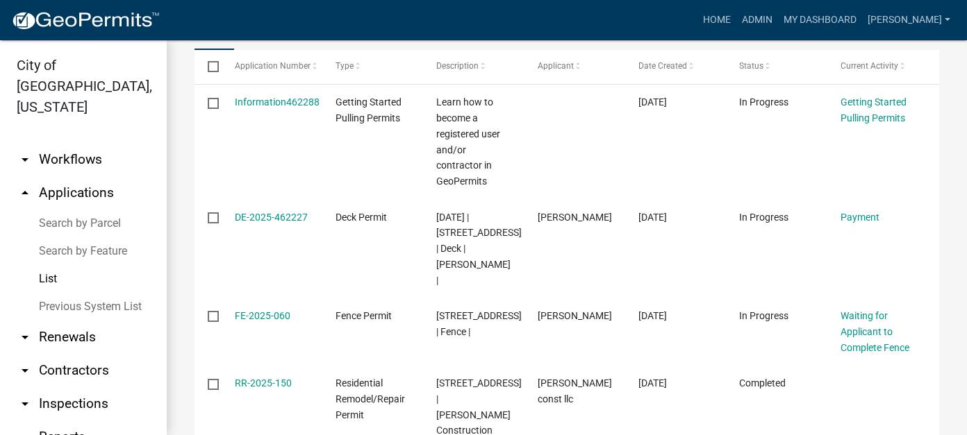
scroll to position [151, 0]
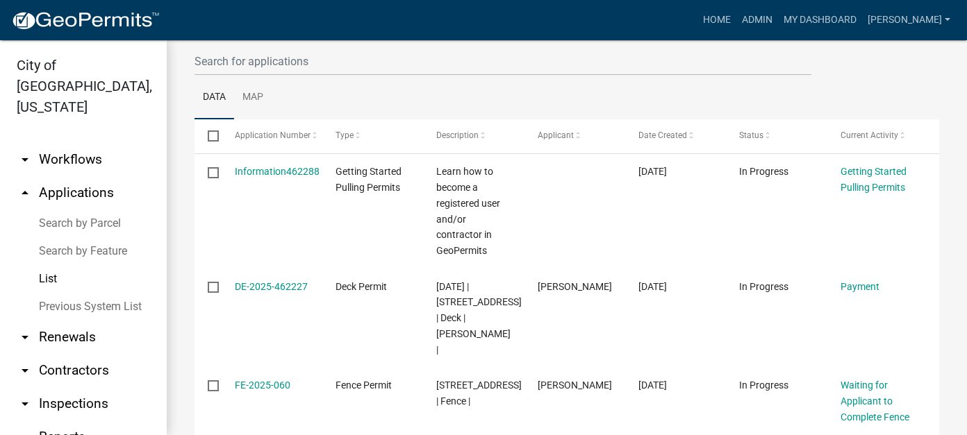
click at [53, 143] on link "arrow_drop_down Workflows" at bounding box center [83, 159] width 167 height 33
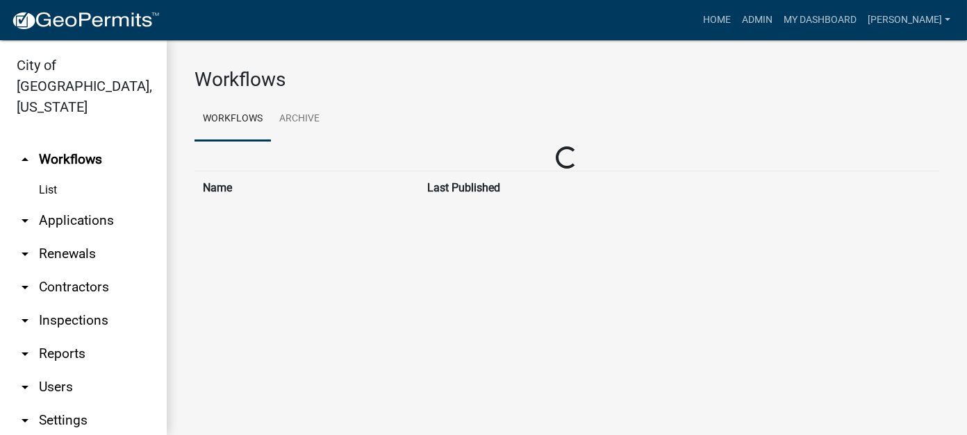
click at [86, 206] on link "arrow_drop_down Applications" at bounding box center [83, 220] width 167 height 33
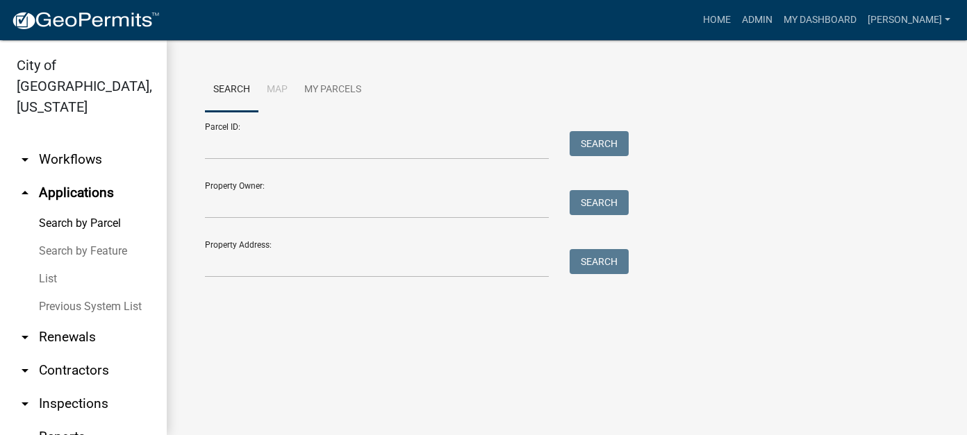
click at [49, 143] on link "arrow_drop_down Workflows" at bounding box center [83, 159] width 167 height 33
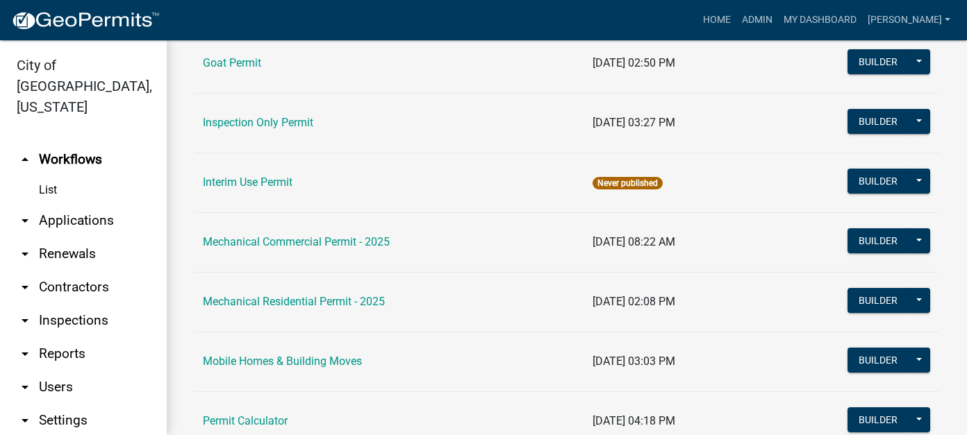
scroll to position [903, 0]
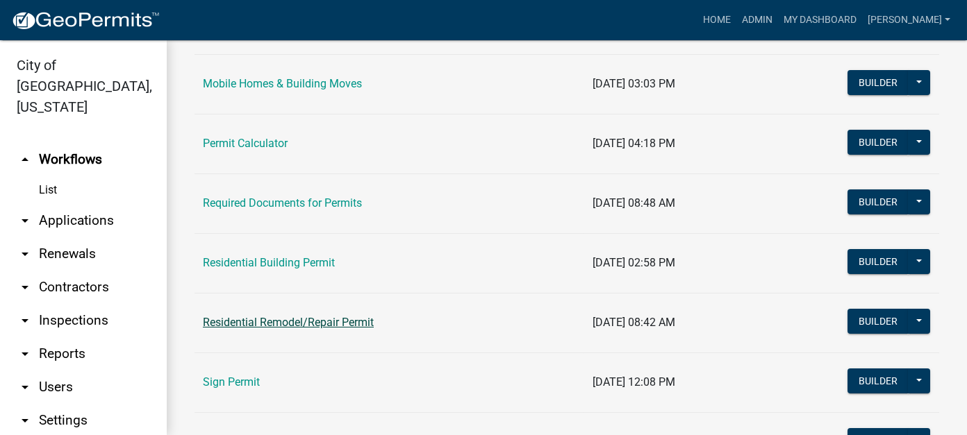
click at [267, 317] on link "Residential Remodel/Repair Permit" at bounding box center [288, 322] width 171 height 13
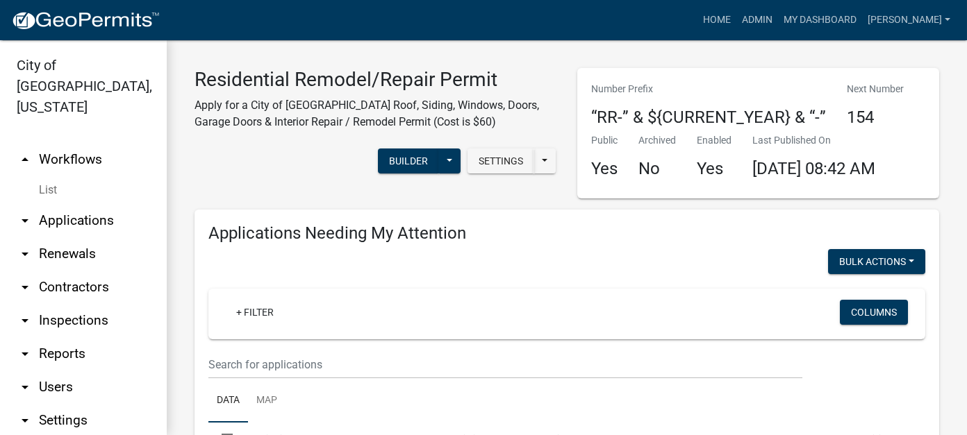
click at [53, 176] on link "List" at bounding box center [83, 190] width 167 height 28
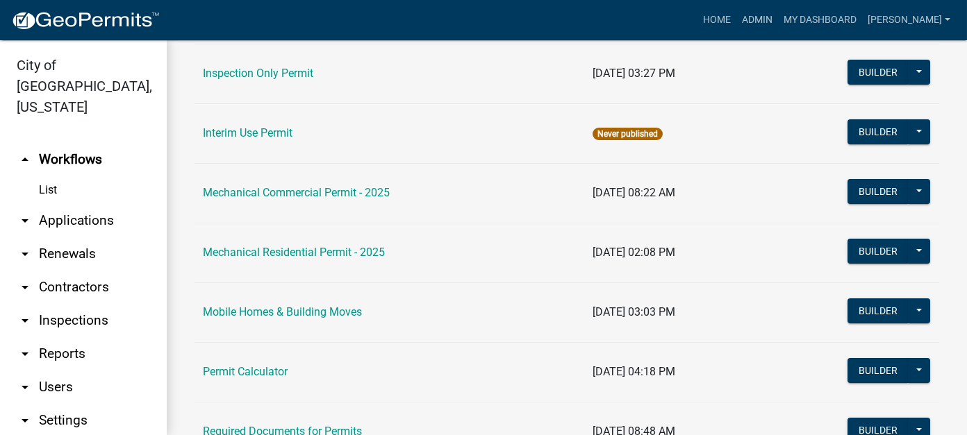
scroll to position [833, 0]
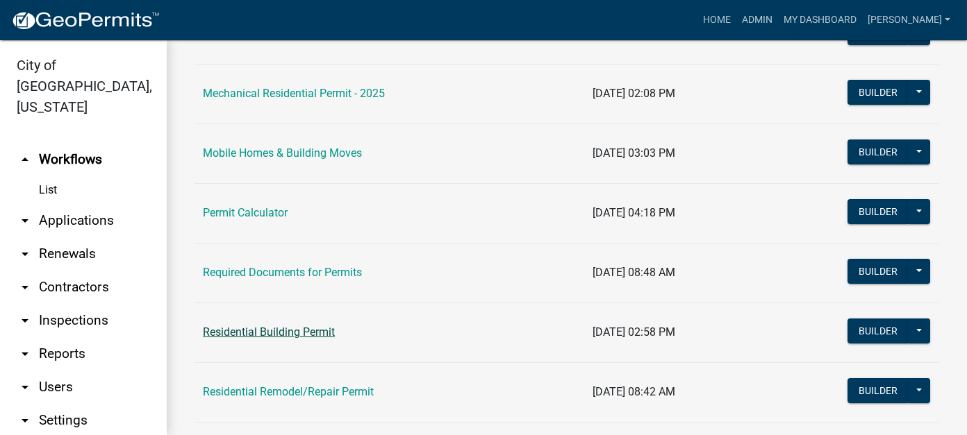
click at [290, 326] on link "Residential Building Permit" at bounding box center [269, 332] width 132 height 13
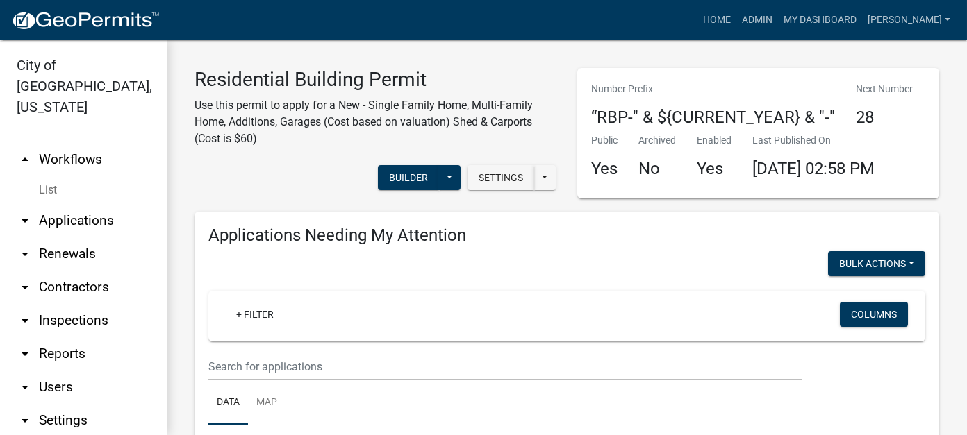
click at [97, 204] on link "arrow_drop_down Applications" at bounding box center [83, 220] width 167 height 33
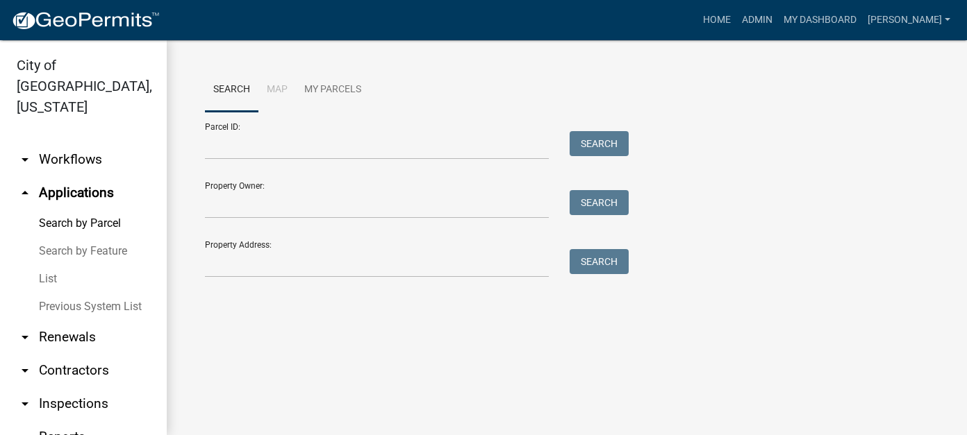
click at [48, 265] on link "List" at bounding box center [83, 279] width 167 height 28
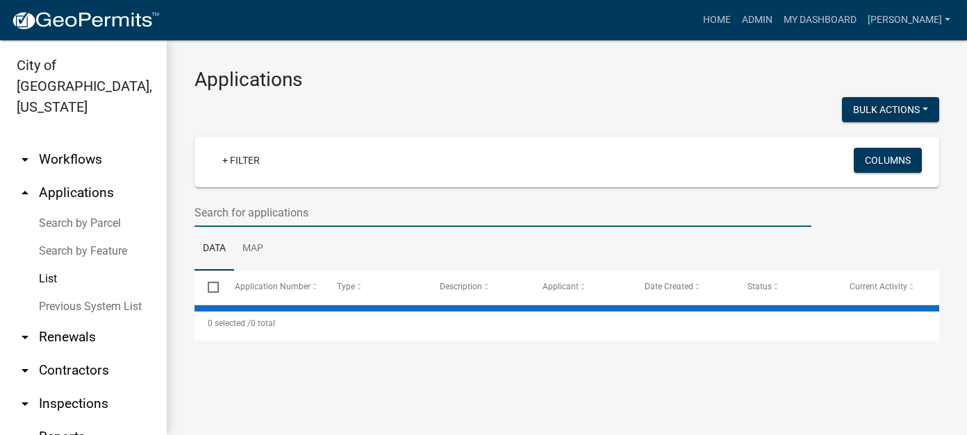
click at [280, 209] on input "text" at bounding box center [502, 213] width 617 height 28
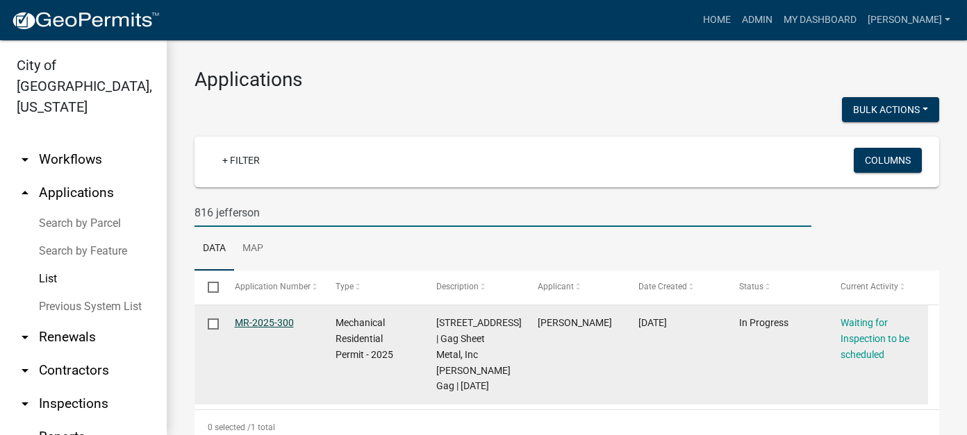
type input "816 jefferson"
click at [270, 326] on link "MR-2025-300" at bounding box center [264, 322] width 59 height 11
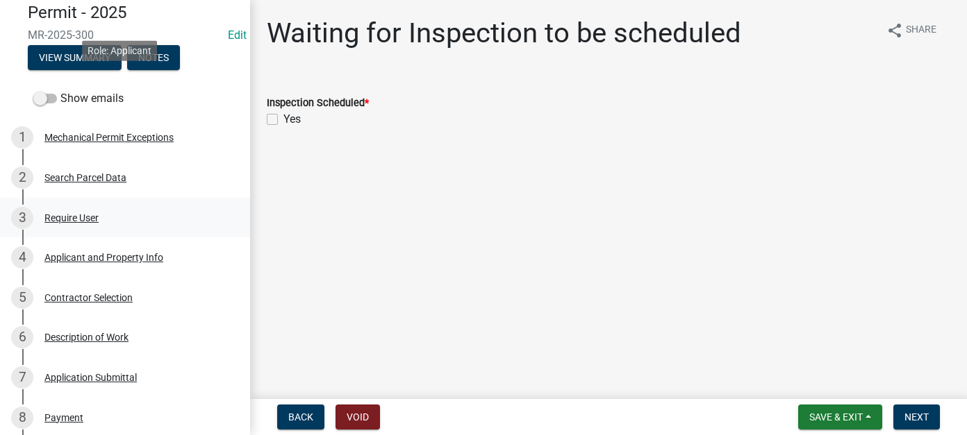
scroll to position [278, 0]
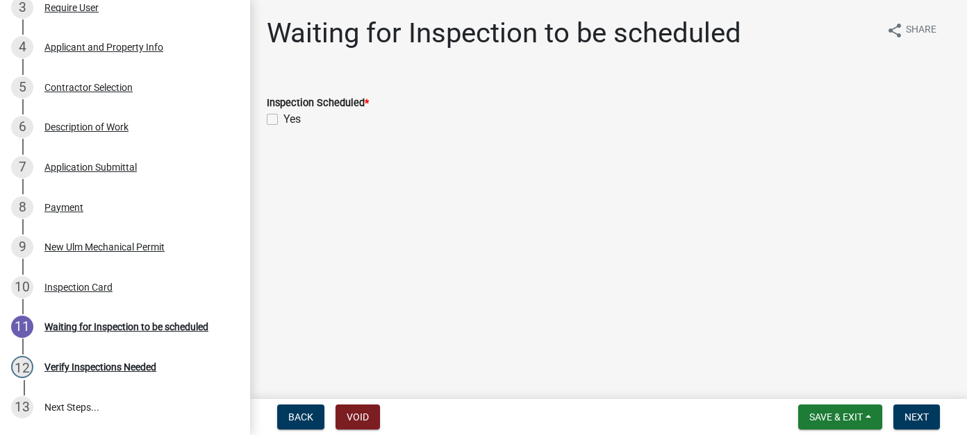
click at [283, 117] on label "Yes" at bounding box center [291, 119] width 17 height 17
click at [283, 117] on input "Yes" at bounding box center [287, 115] width 9 height 9
checkbox input "true"
click at [910, 417] on span "Next" at bounding box center [916, 417] width 24 height 11
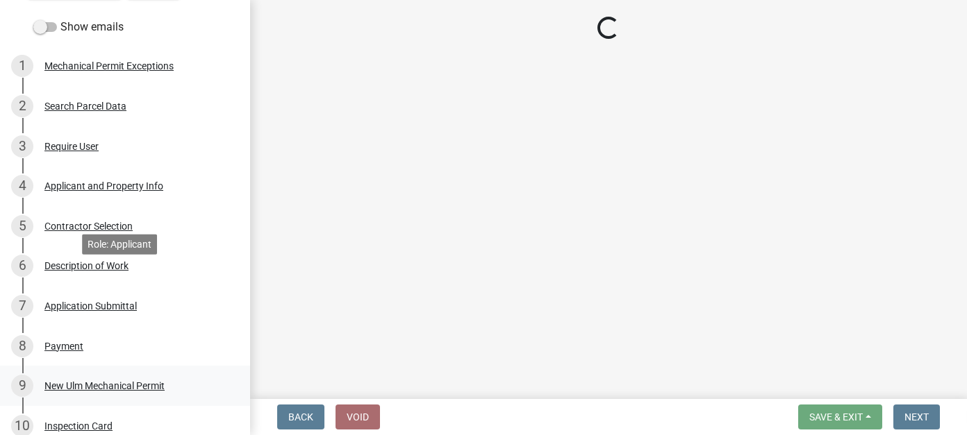
scroll to position [0, 0]
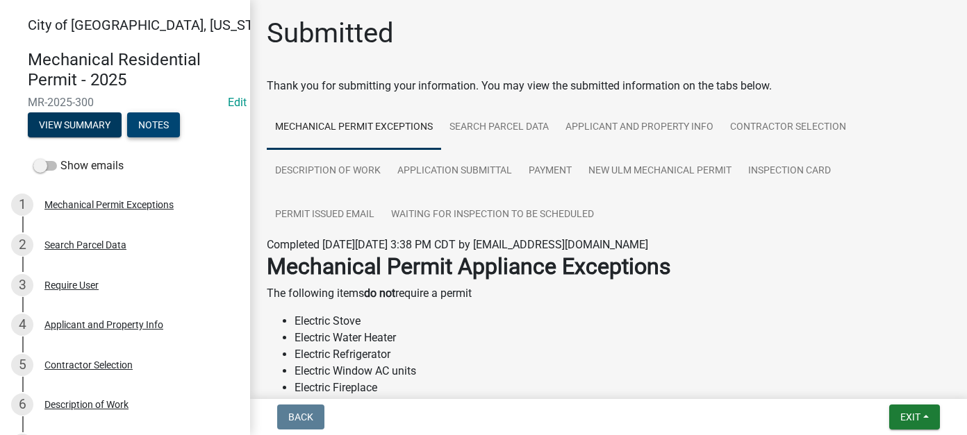
click at [154, 119] on button "Notes" at bounding box center [153, 124] width 53 height 25
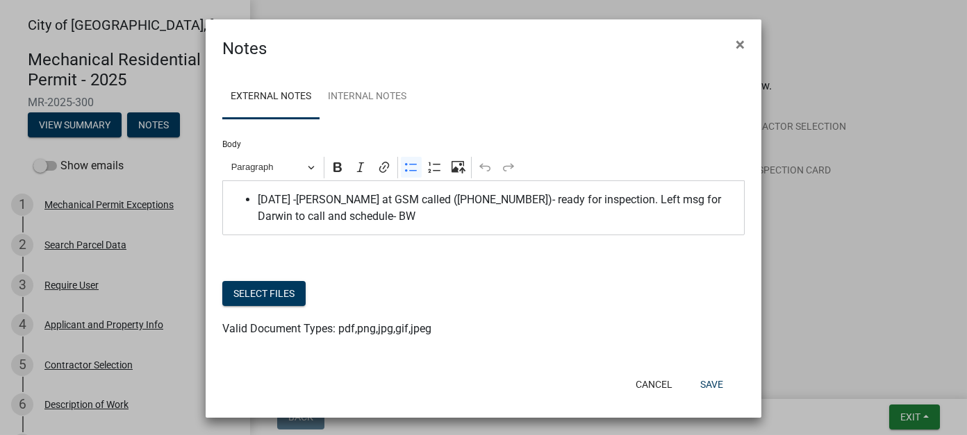
click at [352, 219] on span "[DATE] -[PERSON_NAME] at GSM called ([PHONE_NUMBER])- ready for inspection. Lef…" at bounding box center [498, 208] width 480 height 33
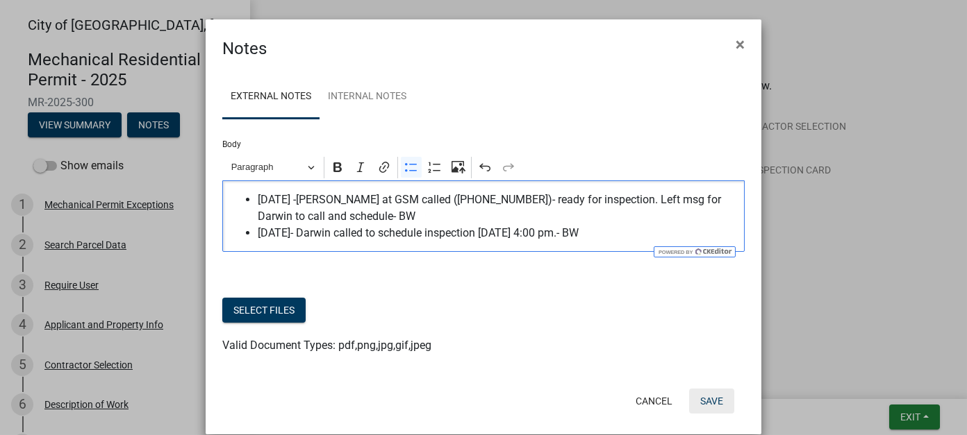
click at [706, 404] on button "Save" at bounding box center [711, 401] width 45 height 25
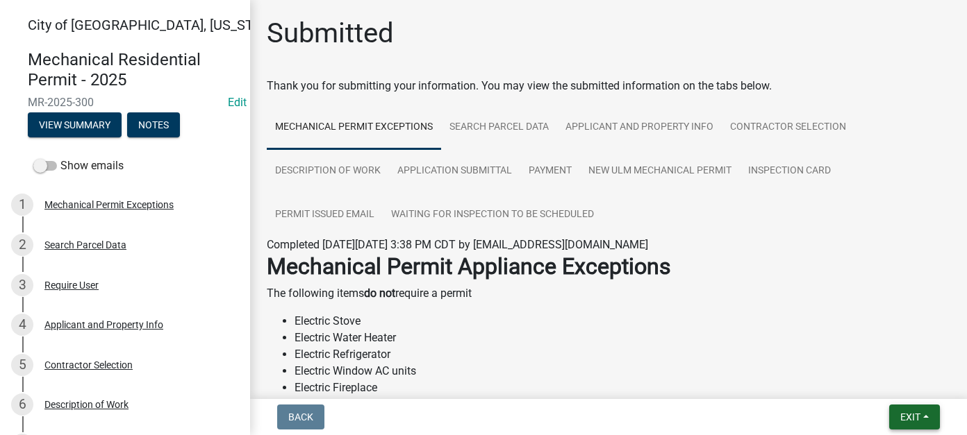
click at [918, 414] on span "Exit" at bounding box center [910, 417] width 20 height 11
click at [894, 380] on button "Save & Exit" at bounding box center [883, 381] width 111 height 33
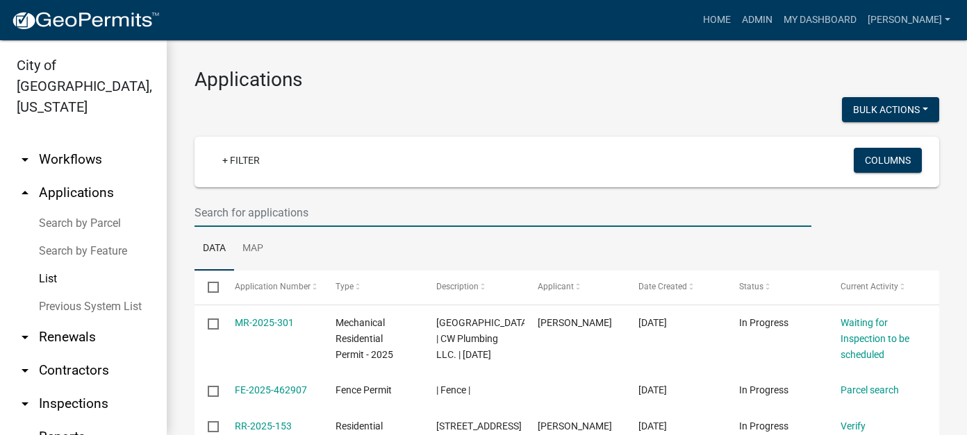
click at [348, 212] on input "text" at bounding box center [502, 213] width 617 height 28
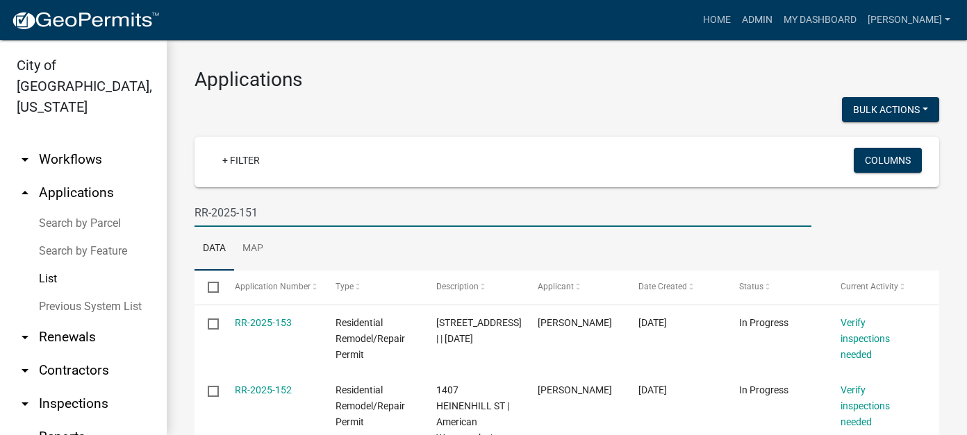
type input "RR-2025-151"
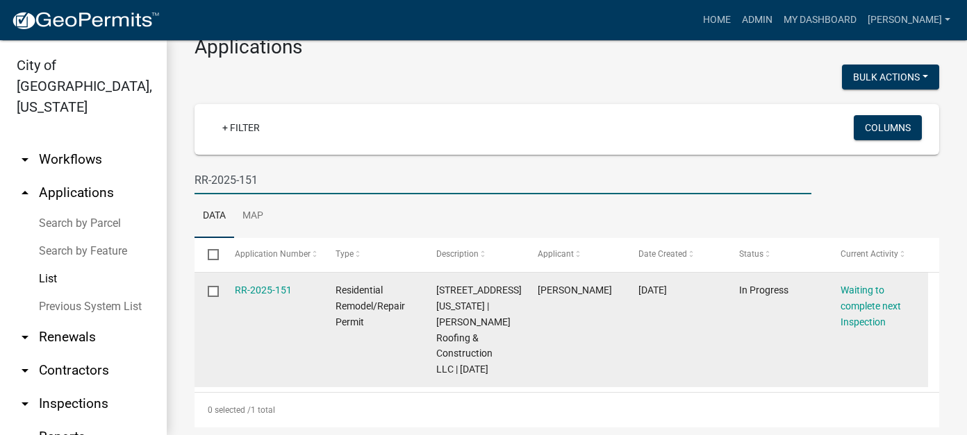
scroll to position [51, 0]
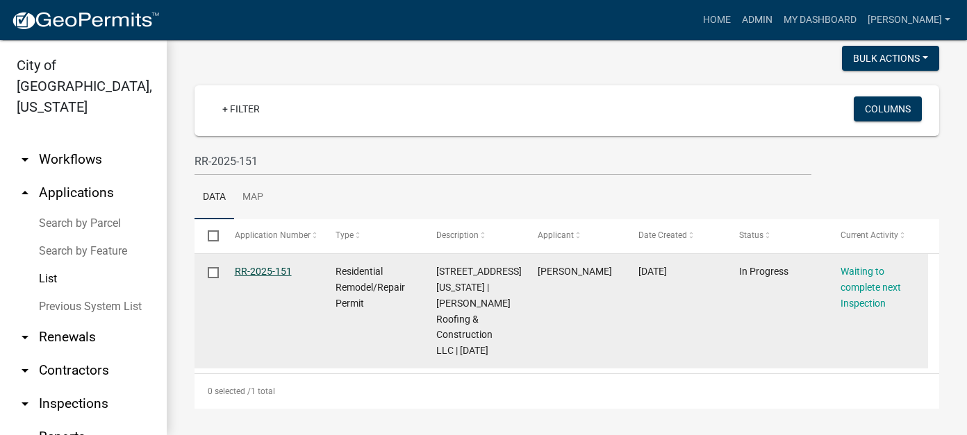
click at [276, 267] on link "RR-2025-151" at bounding box center [263, 271] width 57 height 11
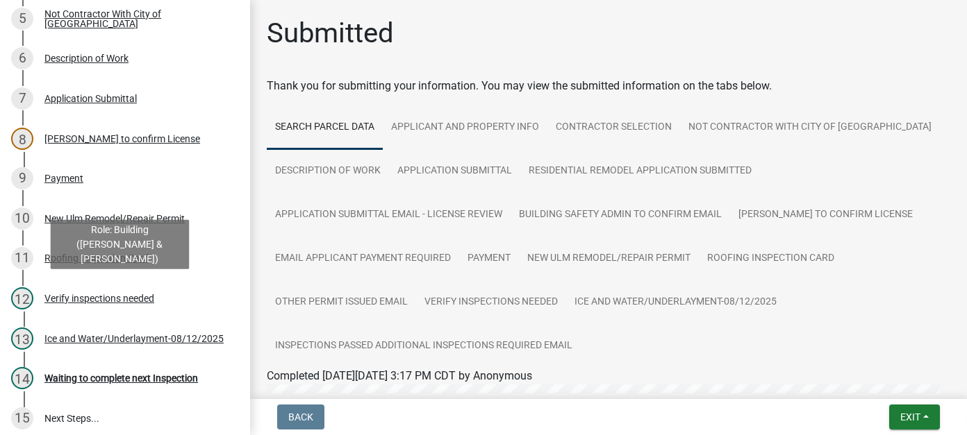
scroll to position [347, 0]
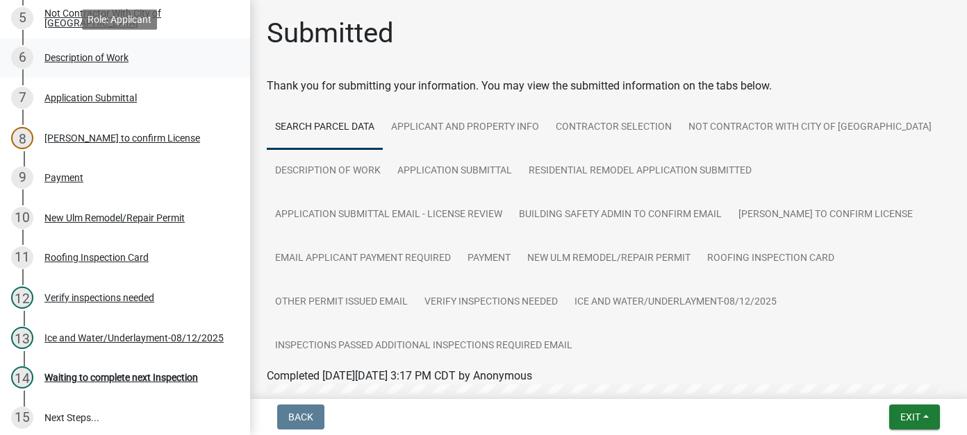
click at [106, 58] on div "Description of Work" at bounding box center [86, 58] width 84 height 10
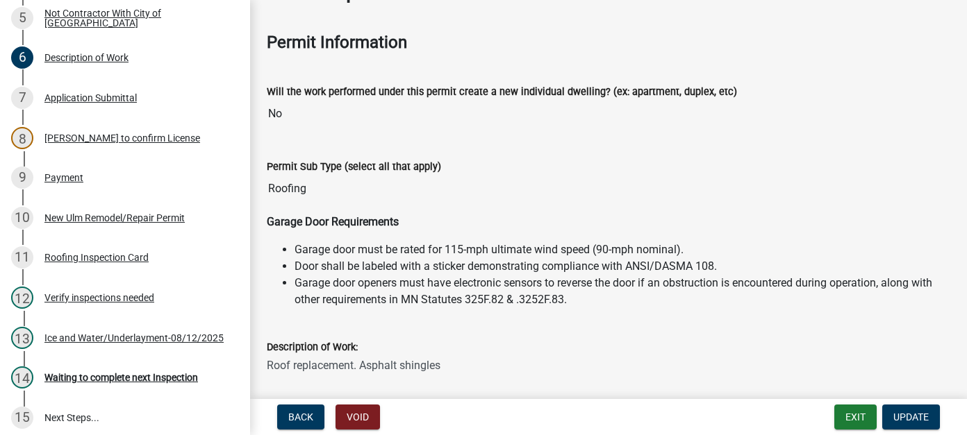
scroll to position [392, 0]
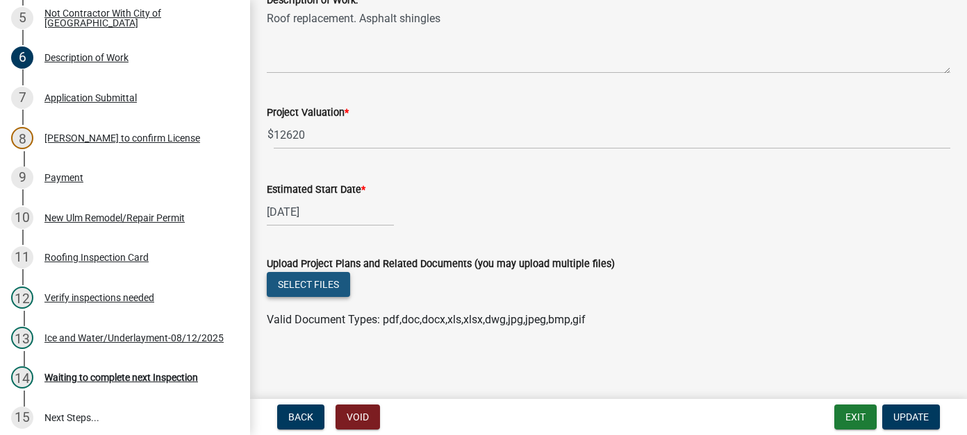
click at [319, 272] on button "Select files" at bounding box center [308, 284] width 83 height 25
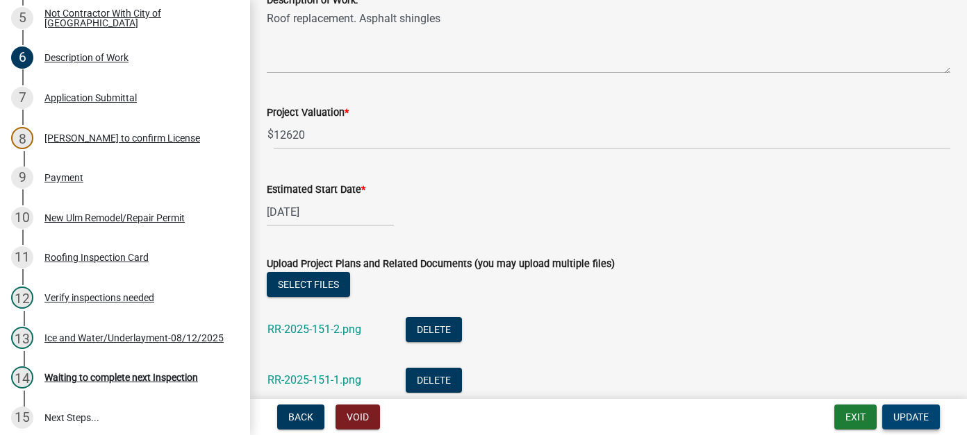
click at [933, 424] on button "Update" at bounding box center [911, 417] width 58 height 25
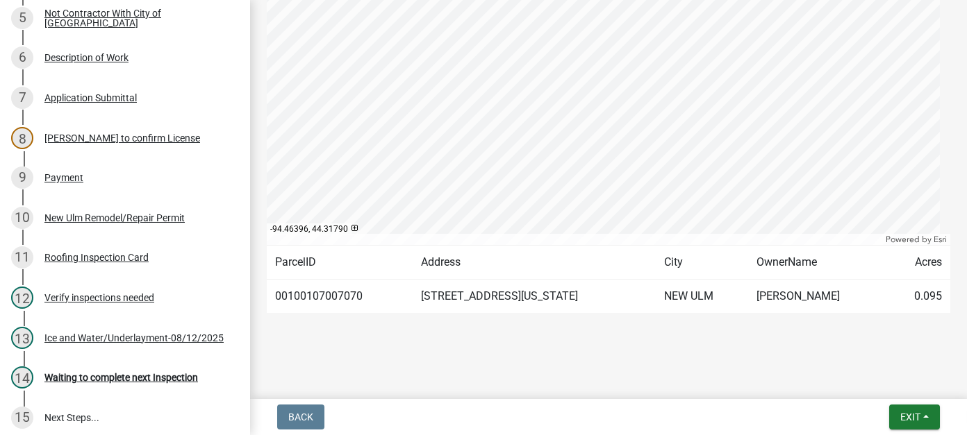
scroll to position [1, 0]
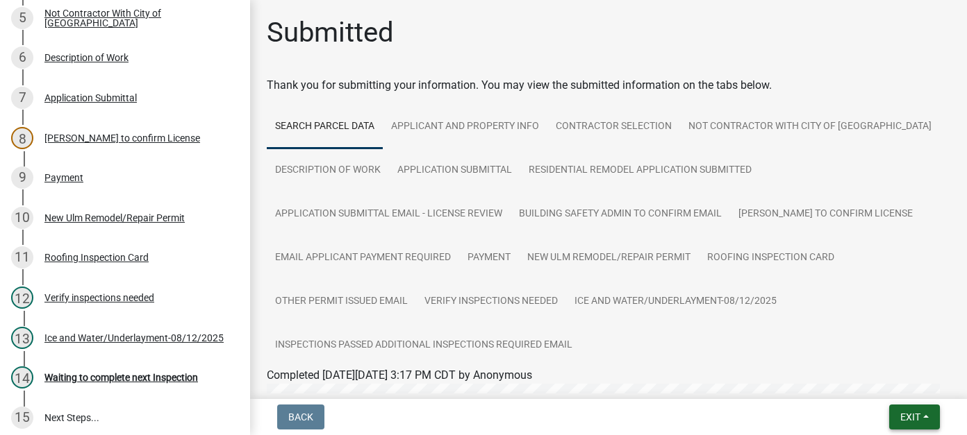
click at [908, 421] on span "Exit" at bounding box center [910, 417] width 20 height 11
click at [907, 385] on button "Save & Exit" at bounding box center [883, 381] width 111 height 33
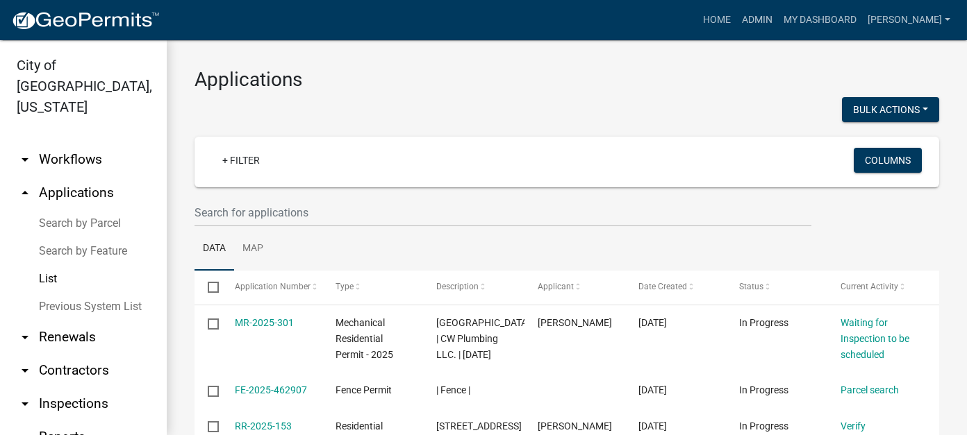
click at [78, 210] on link "Search by Parcel" at bounding box center [83, 224] width 167 height 28
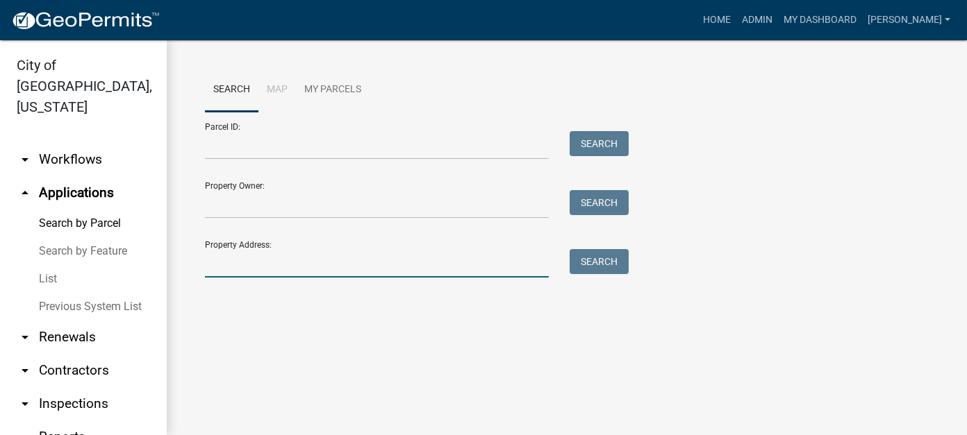
click at [276, 256] on input "Property Address:" at bounding box center [377, 263] width 344 height 28
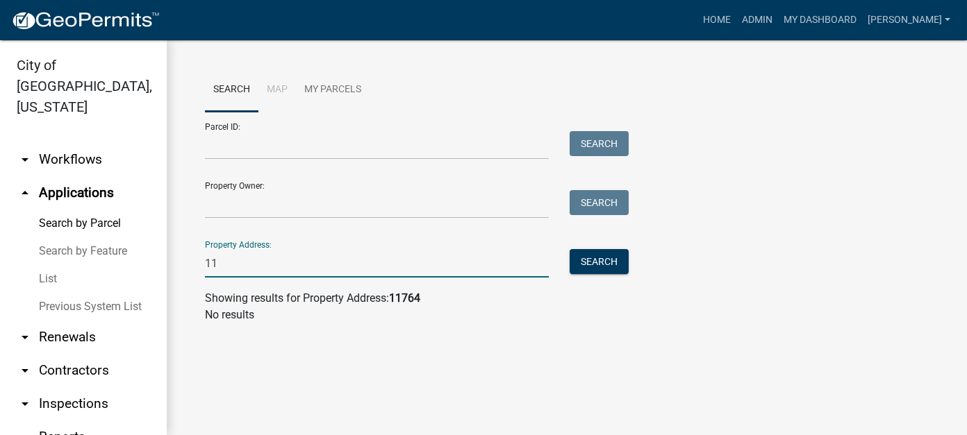
type input "1"
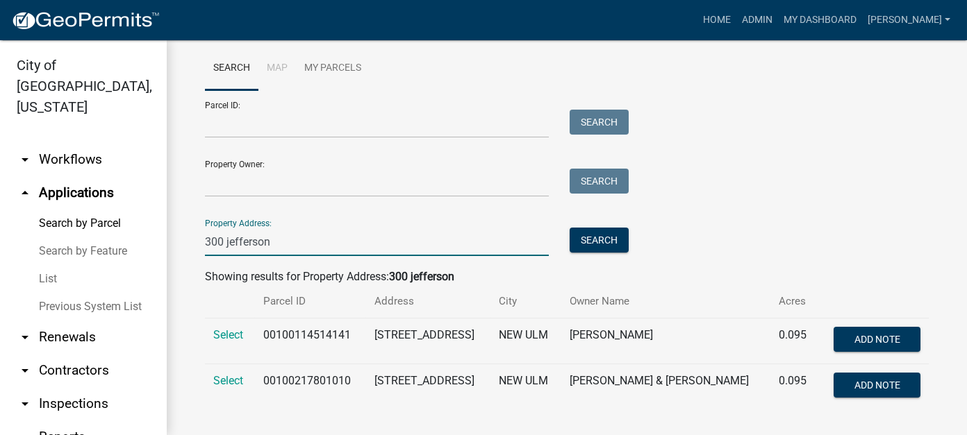
scroll to position [33, 0]
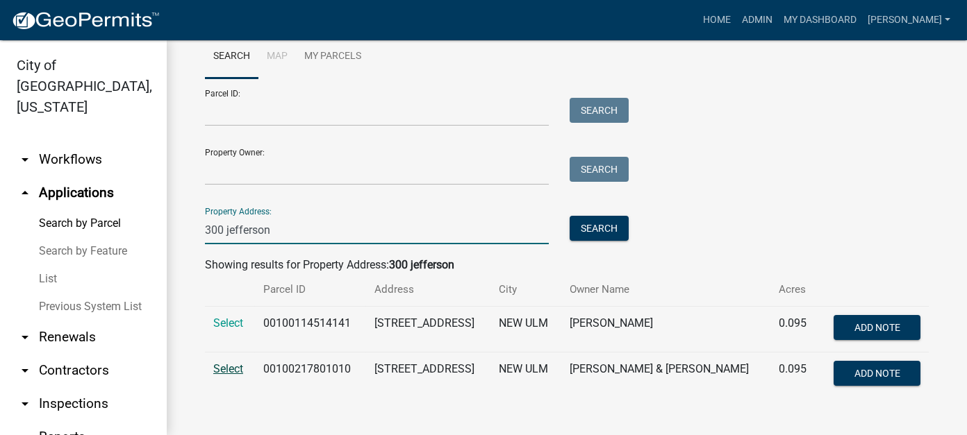
type input "300 jefferson"
click at [219, 373] on span "Select" at bounding box center [228, 368] width 30 height 13
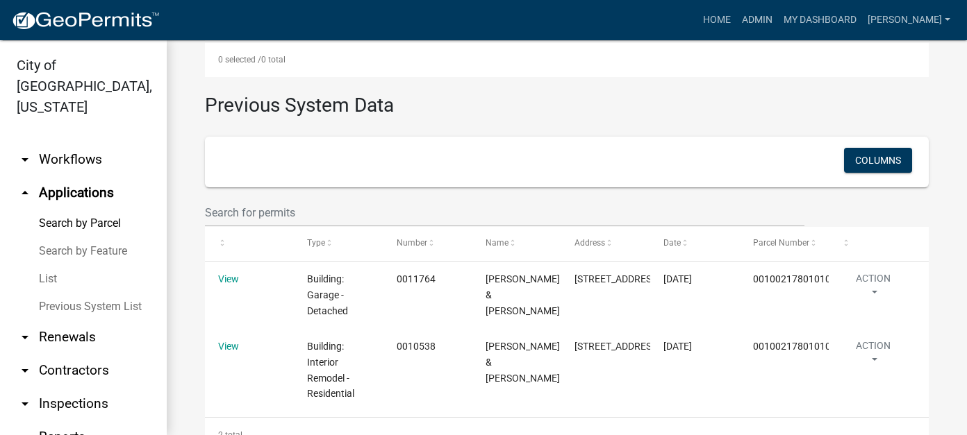
scroll to position [589, 0]
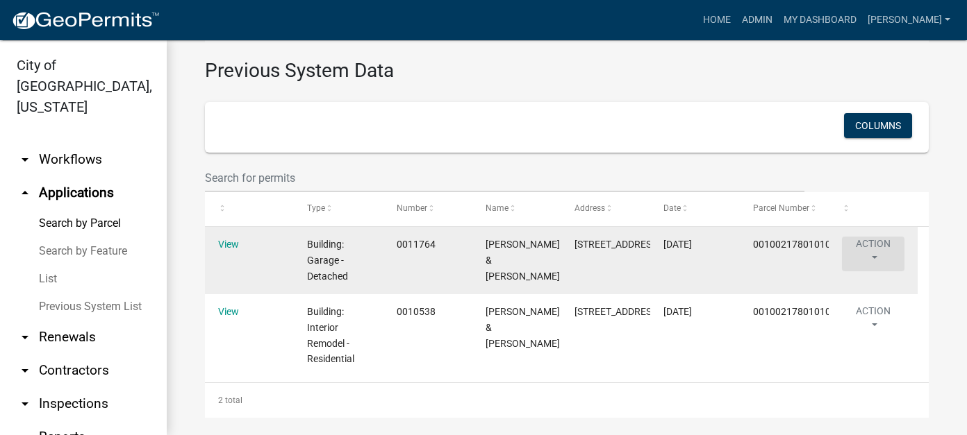
click at [858, 251] on button "Action" at bounding box center [873, 254] width 62 height 35
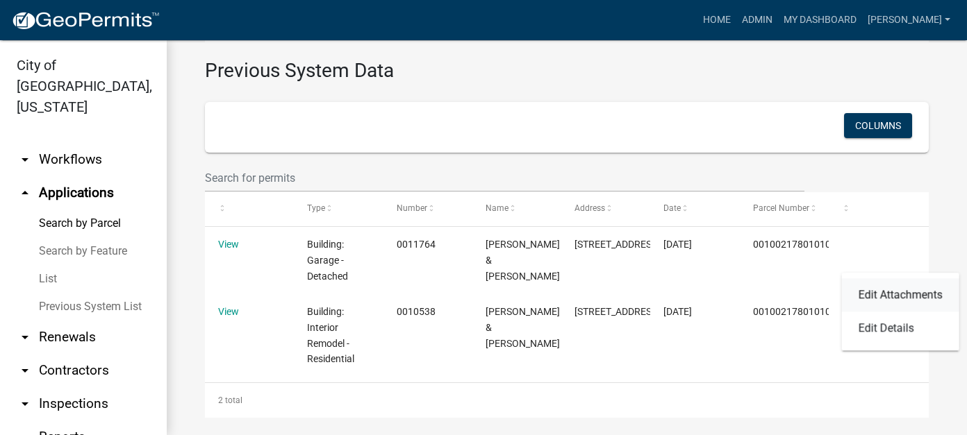
click at [893, 297] on link "Edit Attachments" at bounding box center [900, 294] width 117 height 33
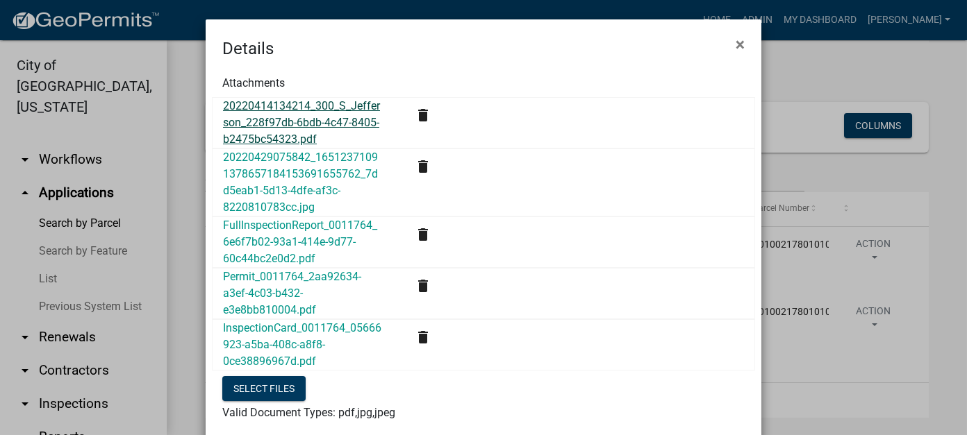
click at [241, 119] on link "20220414134214_300_S_Jefferson_228f97db-6bdb-4c47-8405-b2475bc54323.pdf" at bounding box center [301, 122] width 157 height 47
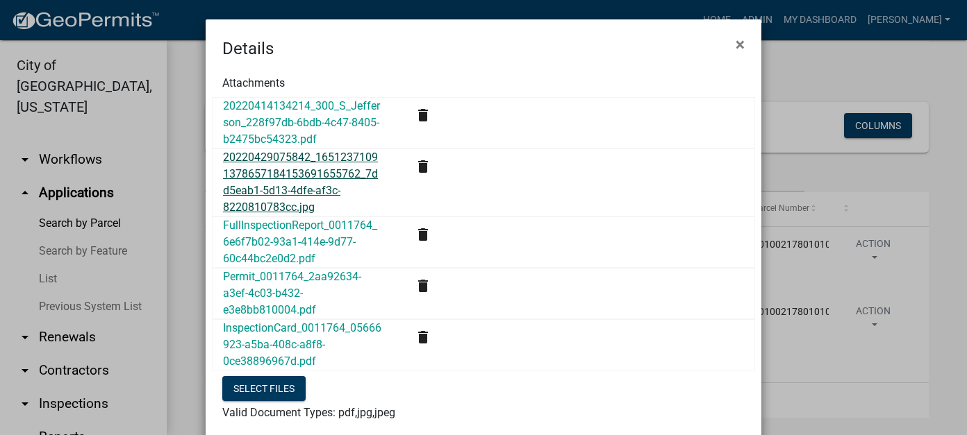
click at [261, 172] on link "20220429075842_16512371091378657184153691655762_7dd5eab1-5d13-4dfe-af3c-8220810…" at bounding box center [300, 182] width 155 height 63
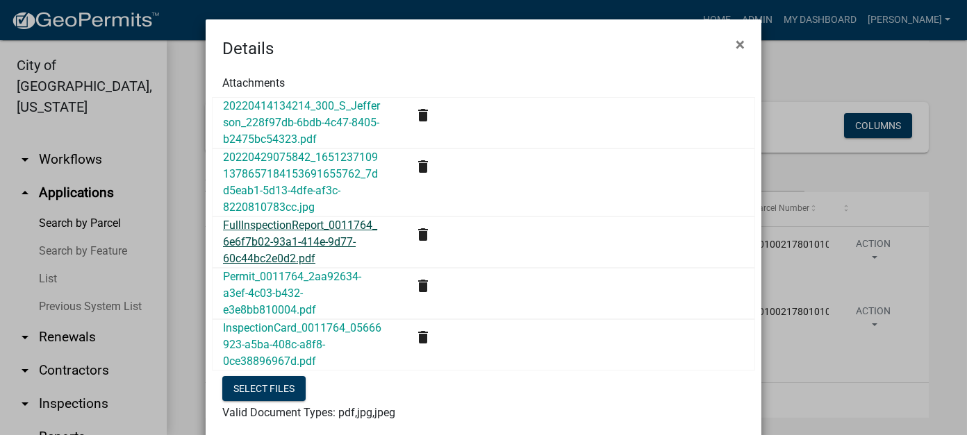
click at [280, 257] on link "FullInspectionReport_0011764_6e6f7b02-93a1-414e-9d77-60c44bc2e0d2.pdf" at bounding box center [300, 242] width 154 height 47
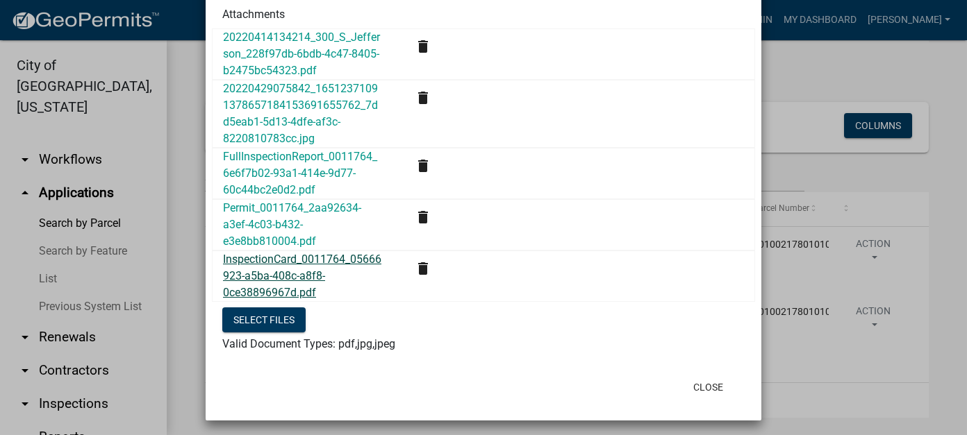
scroll to position [71, 0]
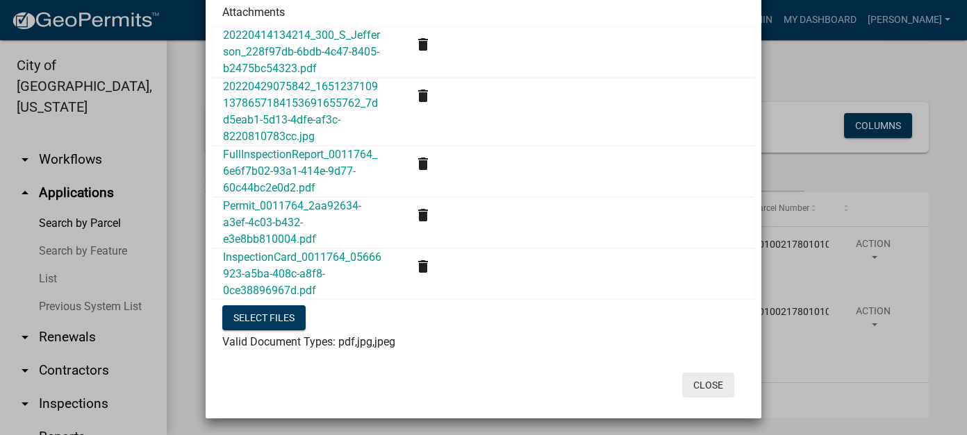
click at [710, 389] on button "Close" at bounding box center [708, 385] width 52 height 25
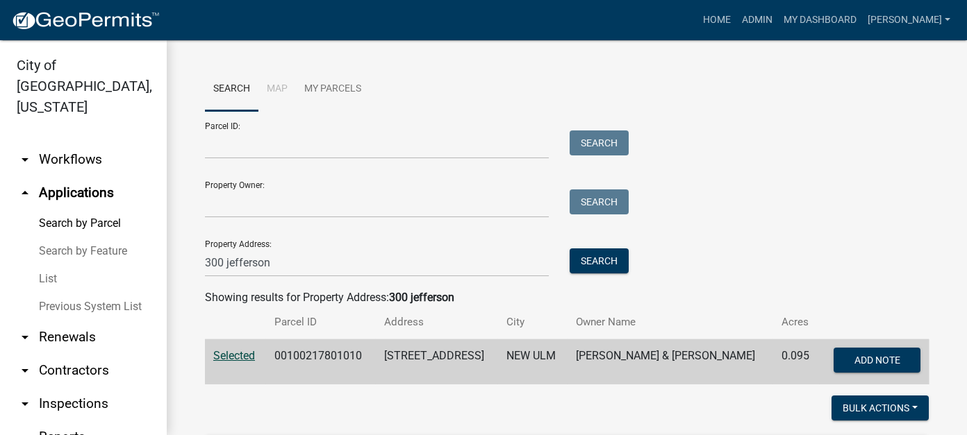
scroll to position [0, 0]
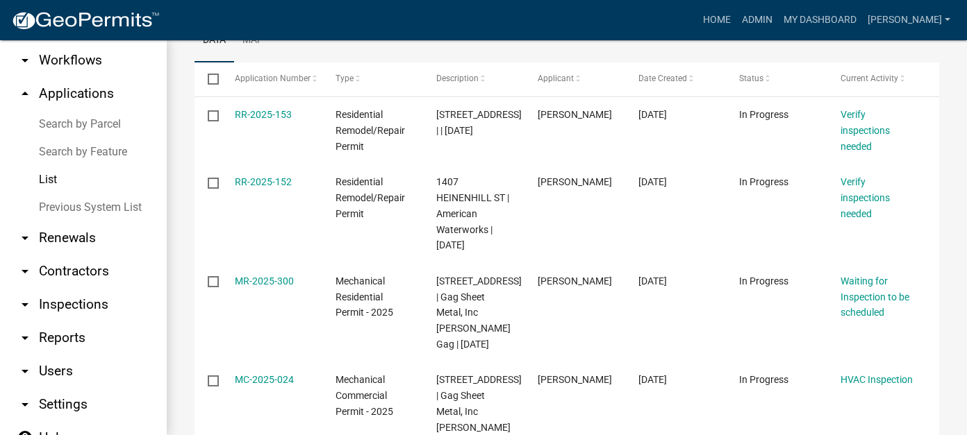
scroll to position [103, 0]
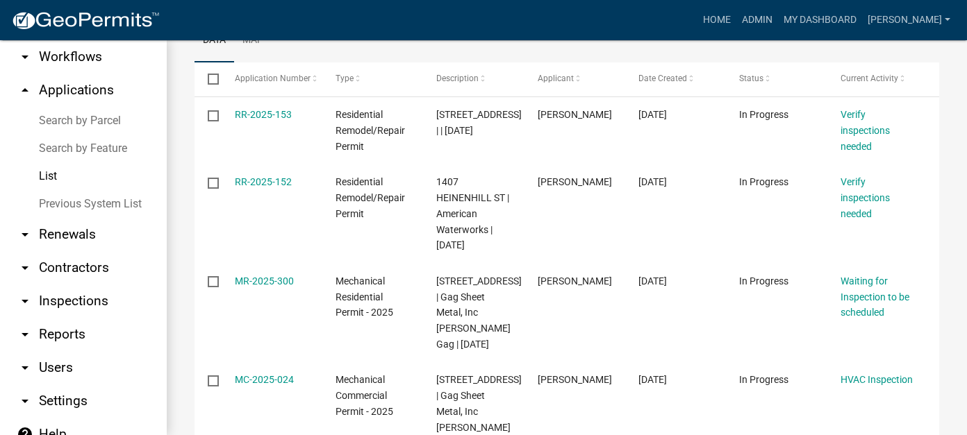
click at [64, 385] on link "arrow_drop_down Settings" at bounding box center [83, 401] width 167 height 33
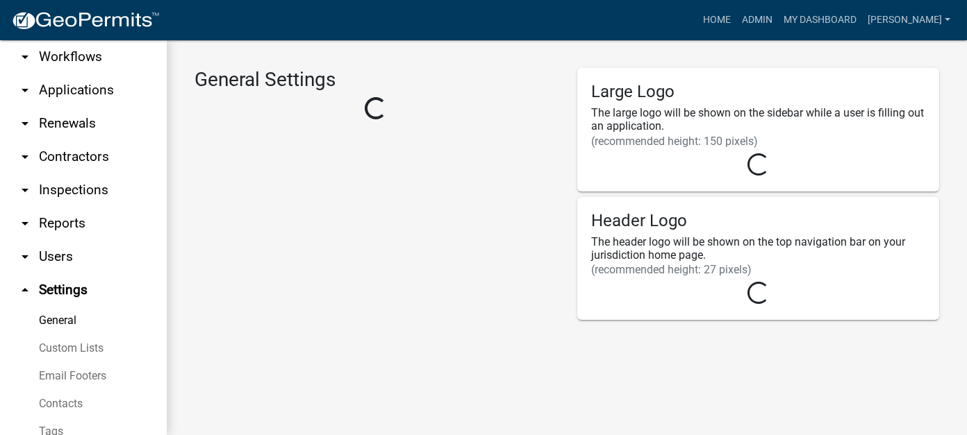
select select "MN"
select select "Central Standard Time"
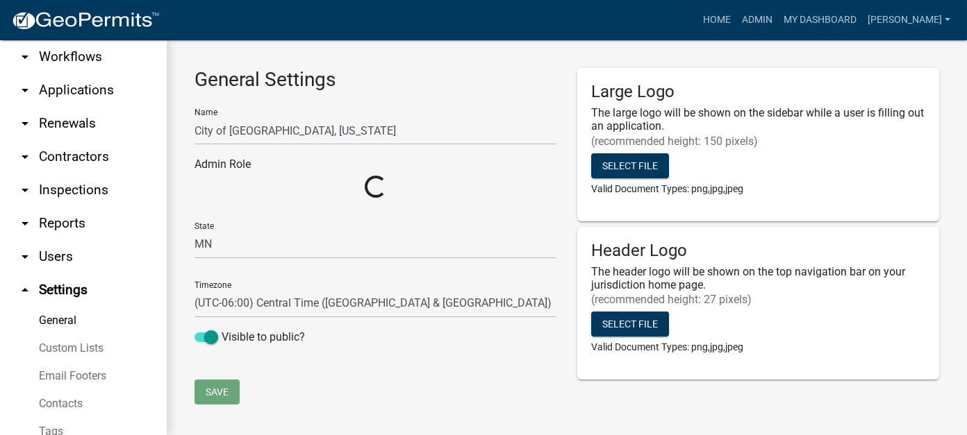
select select "2a8d2813-429b-4053-9d45-3691f4ce4985"
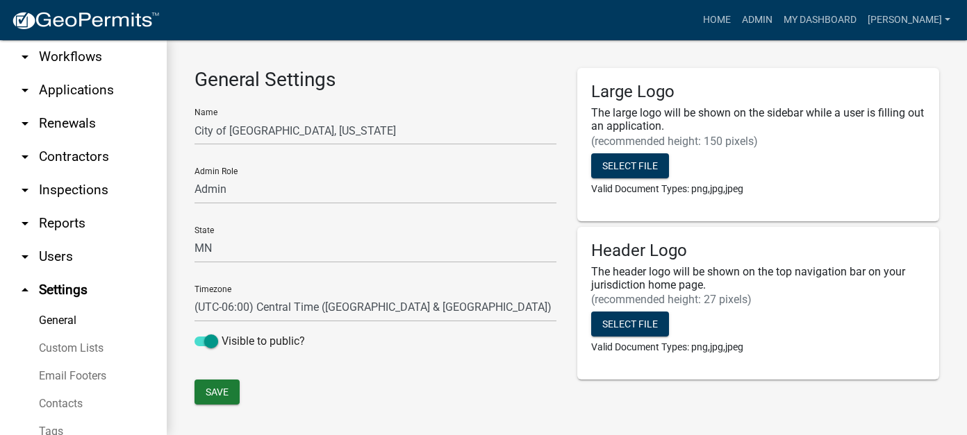
click at [62, 240] on link "arrow_drop_down Users" at bounding box center [83, 256] width 167 height 33
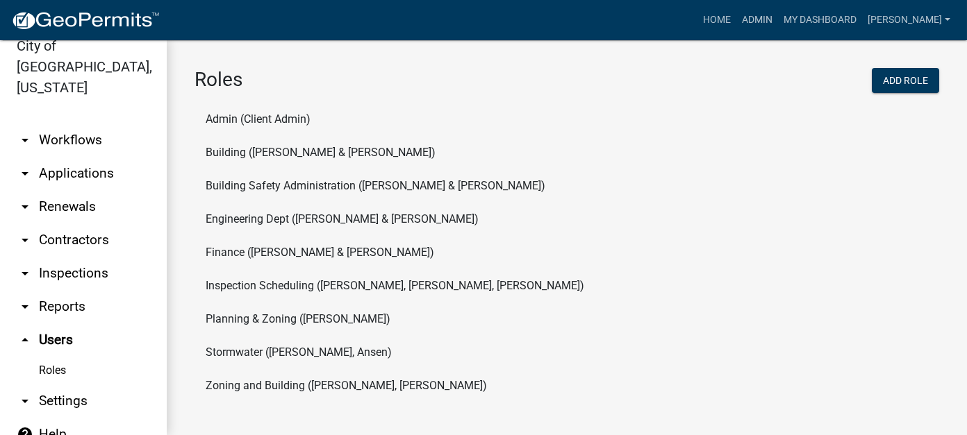
click at [49, 418] on link "help Help" at bounding box center [83, 434] width 167 height 33
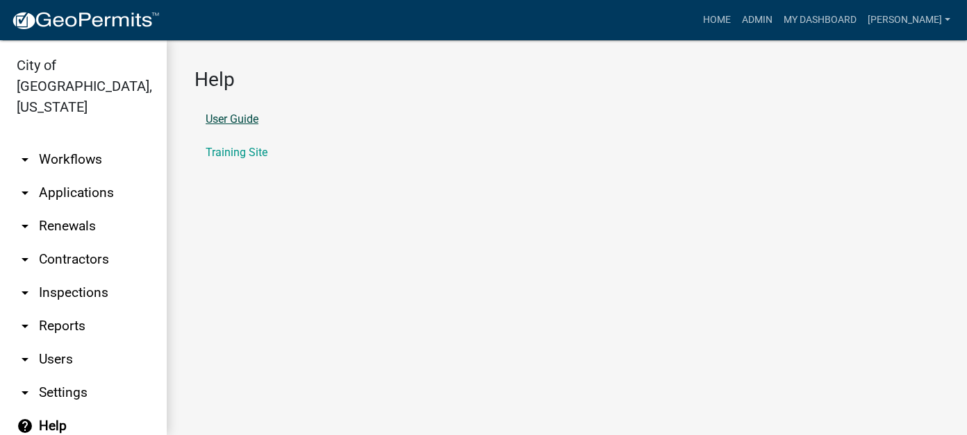
click at [245, 124] on link "User Guide" at bounding box center [232, 119] width 53 height 11
